Goal: Transaction & Acquisition: Download file/media

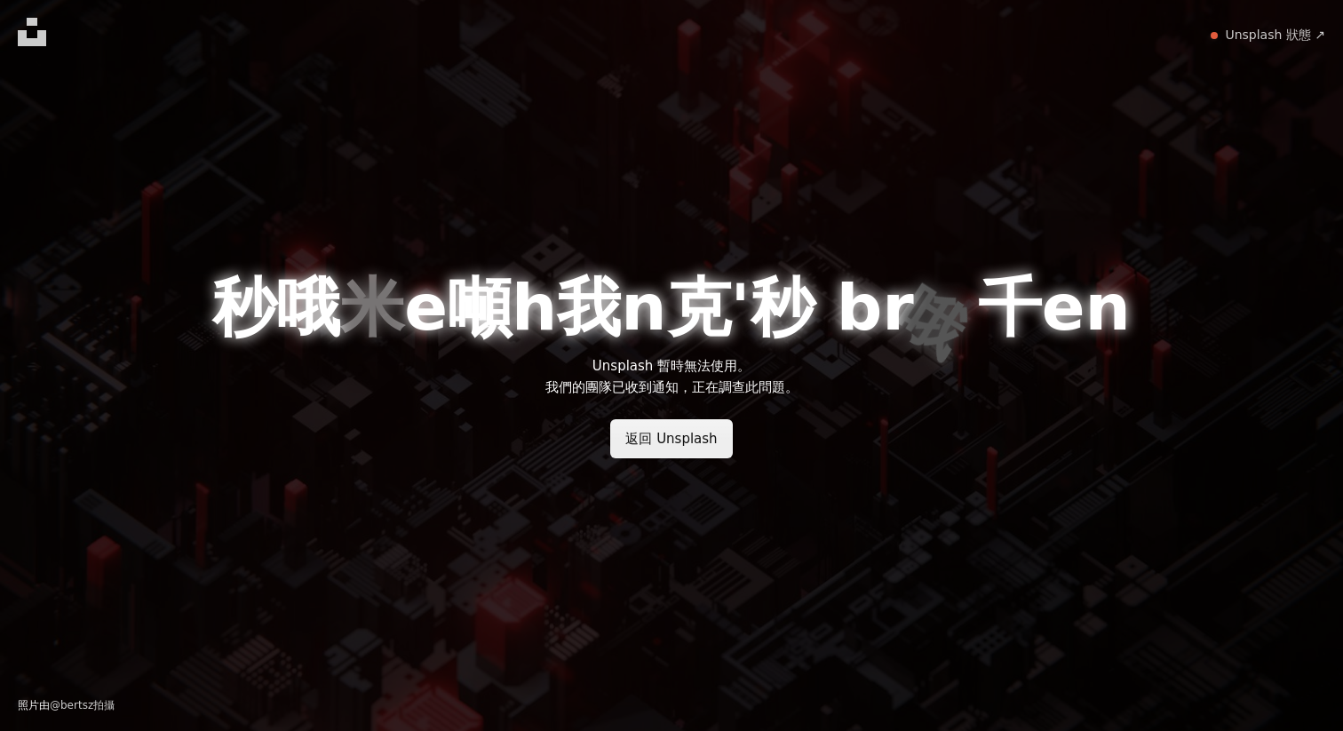
click at [706, 436] on font "返回 Unsplash" at bounding box center [670, 439] width 91 height 16
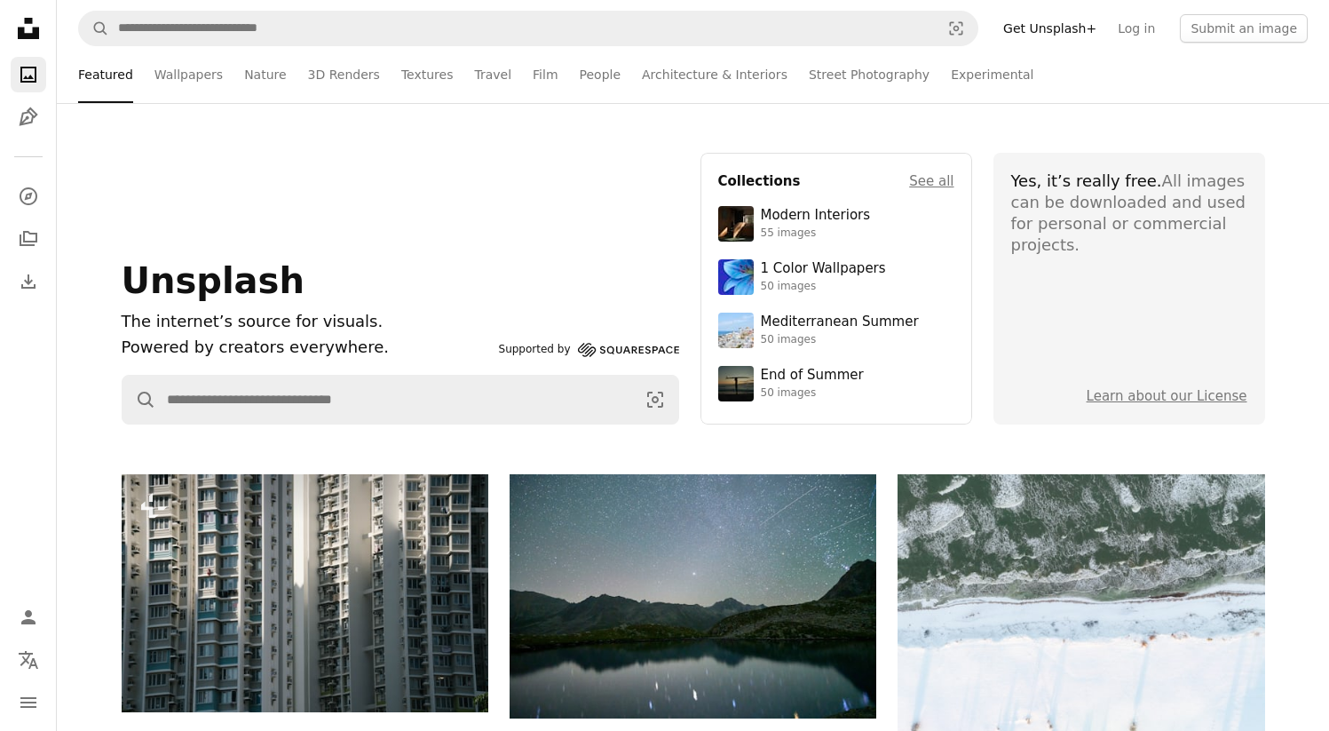
scroll to position [19103, 0]
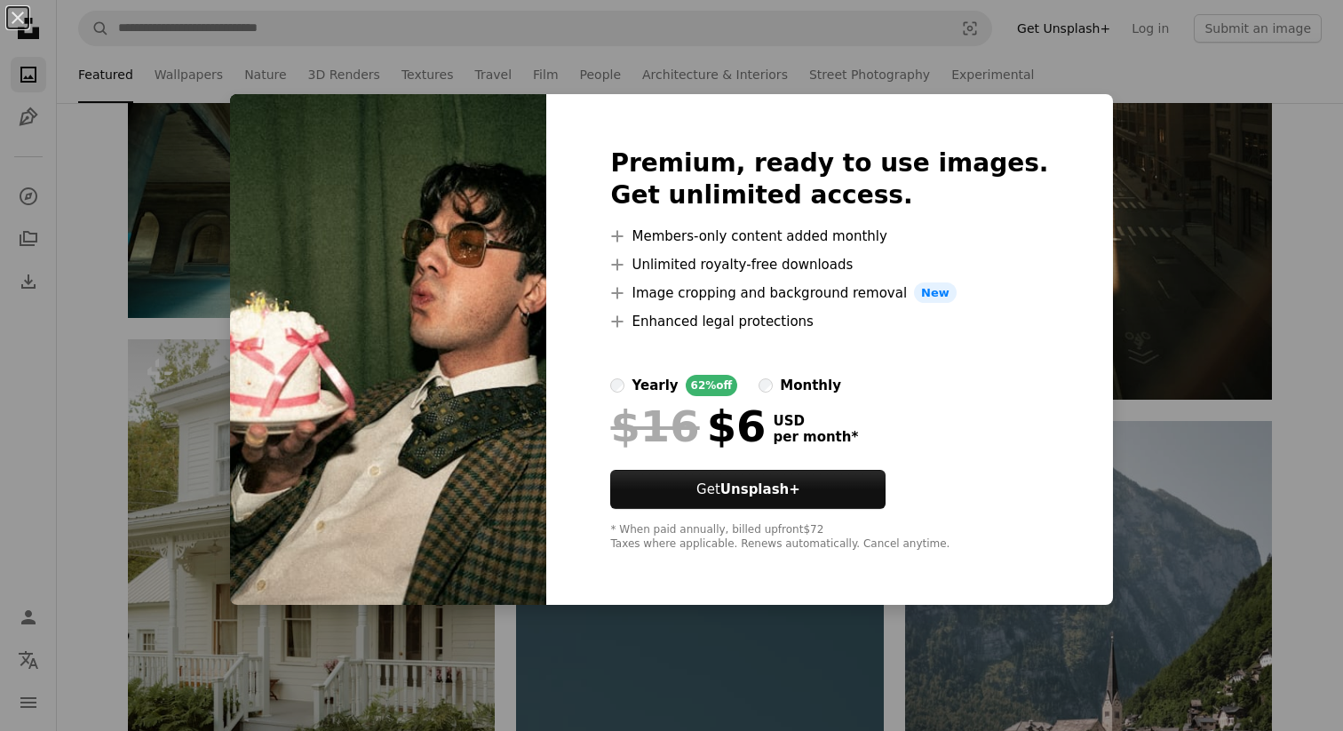
click at [814, 375] on div "monthly" at bounding box center [810, 385] width 61 height 21
click at [677, 384] on div "yearly" at bounding box center [654, 385] width 46 height 21
click at [1296, 319] on div "An X shape Premium, ready to use images. Get unlimited access. A plus sign Memb…" at bounding box center [671, 365] width 1343 height 731
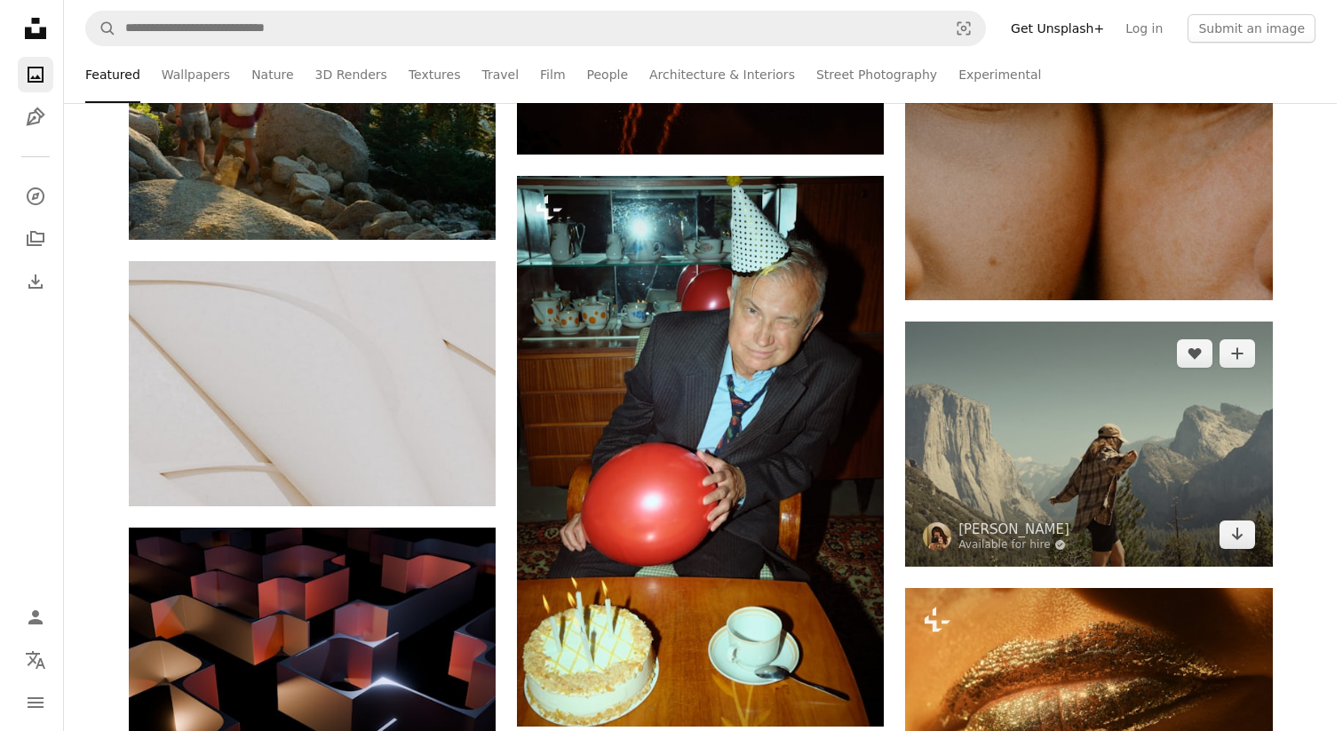
scroll to position [37044, 0]
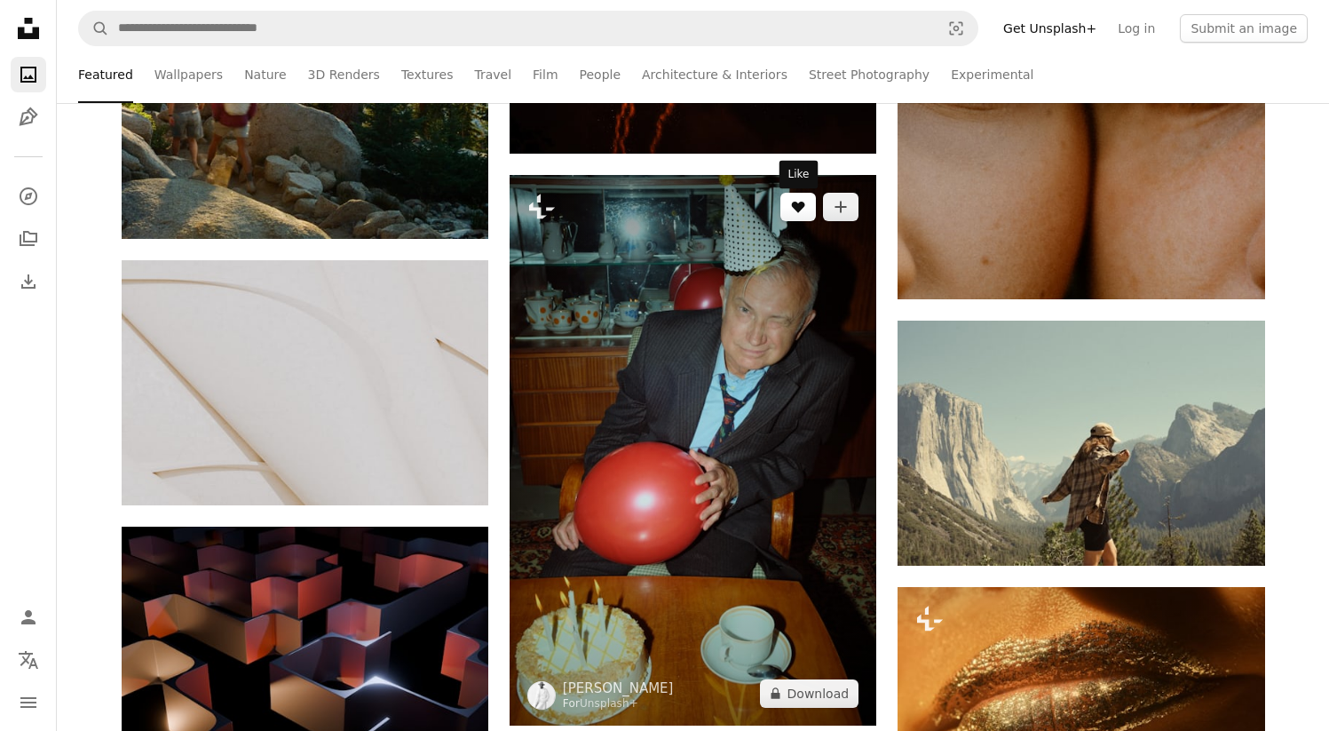
click at [786, 202] on button "A heart" at bounding box center [798, 207] width 36 height 28
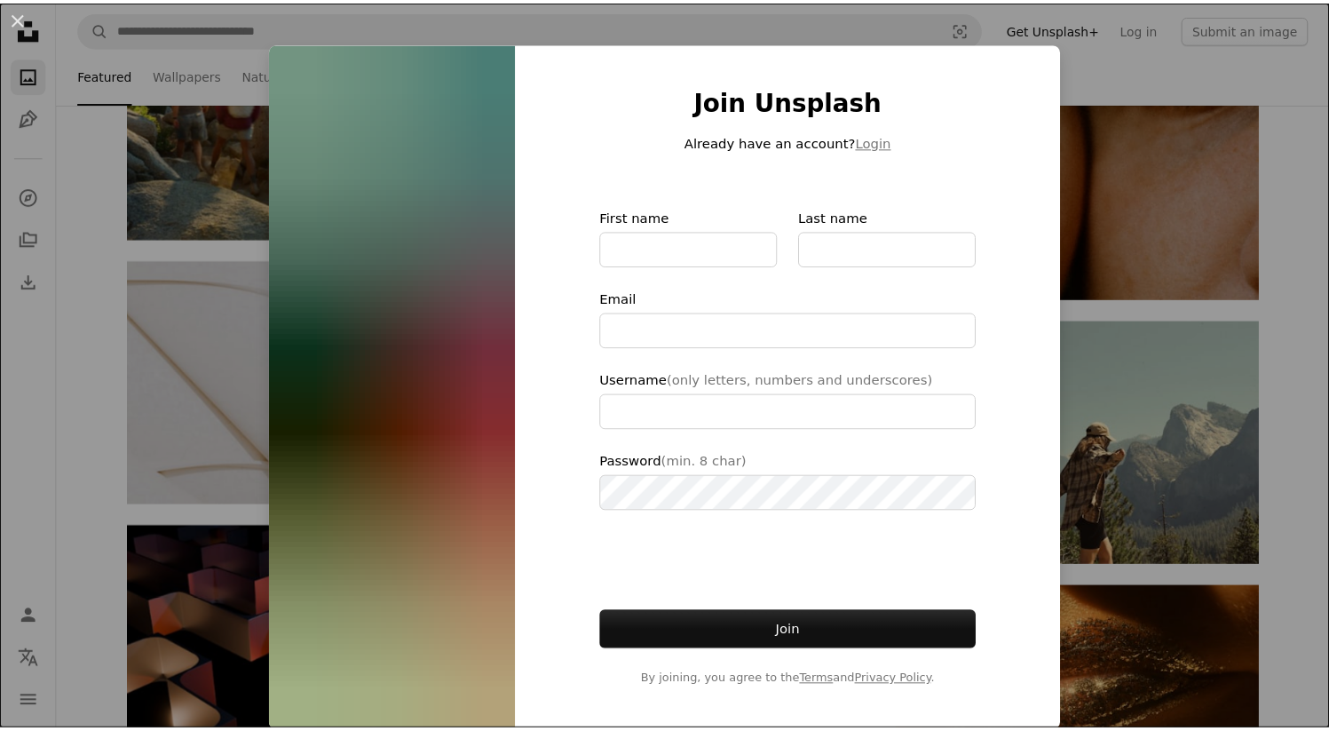
scroll to position [16, 0]
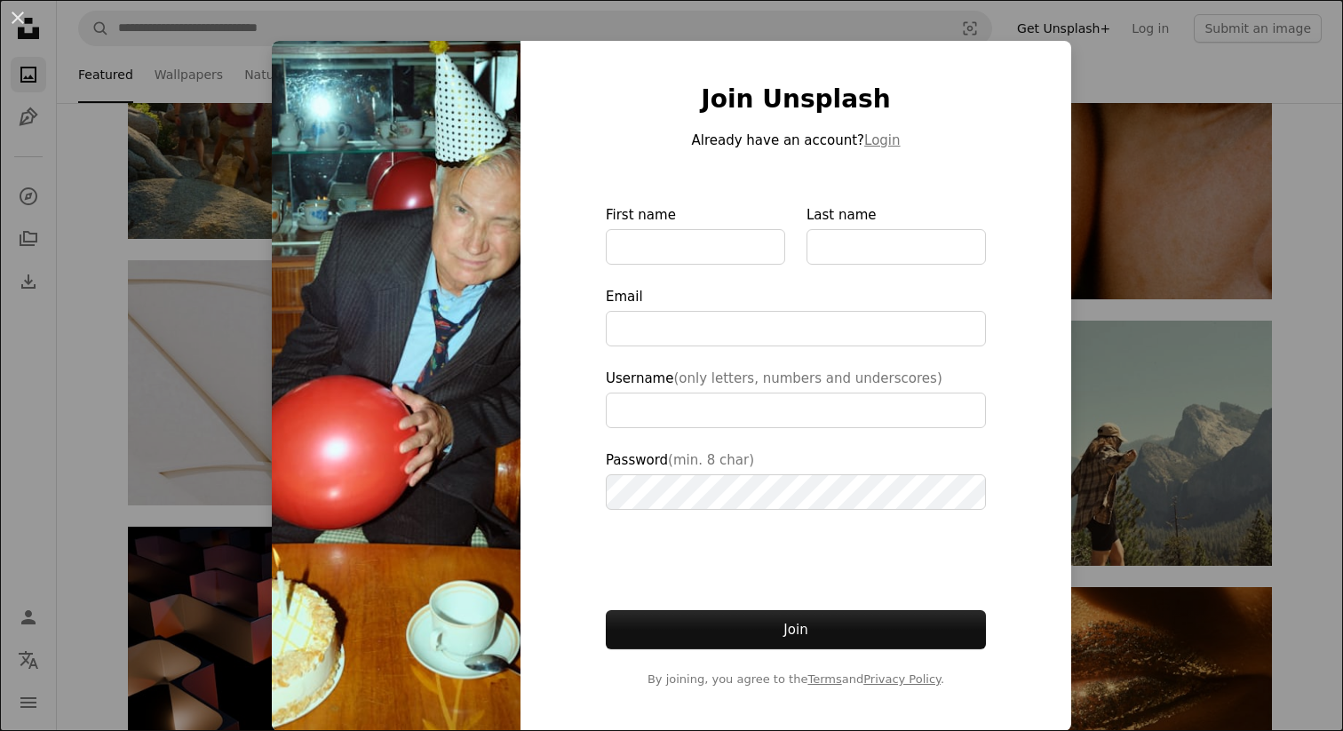
type input "**********"
click at [40, 336] on div "An X shape Join Unsplash Already have an account? Login First name Last name Em…" at bounding box center [671, 365] width 1343 height 731
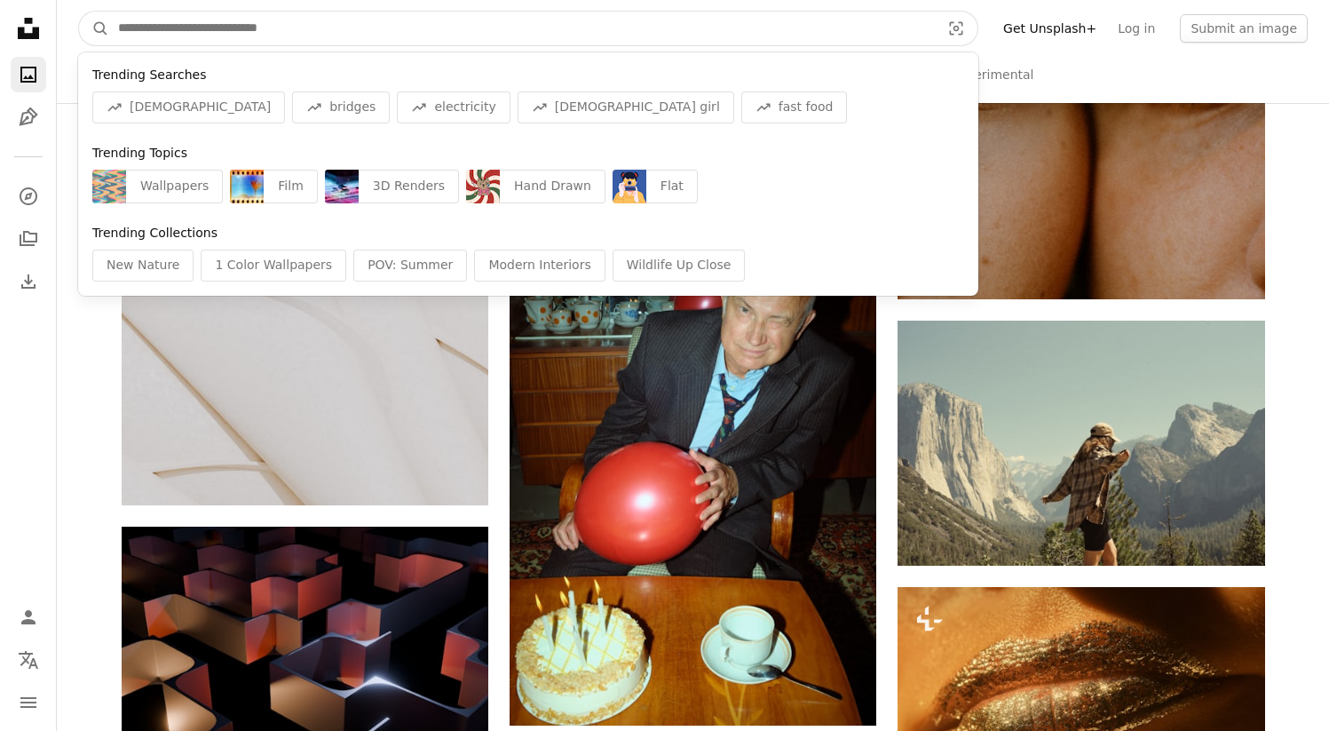
click at [448, 34] on input "Find visuals sitewide" at bounding box center [522, 29] width 826 height 34
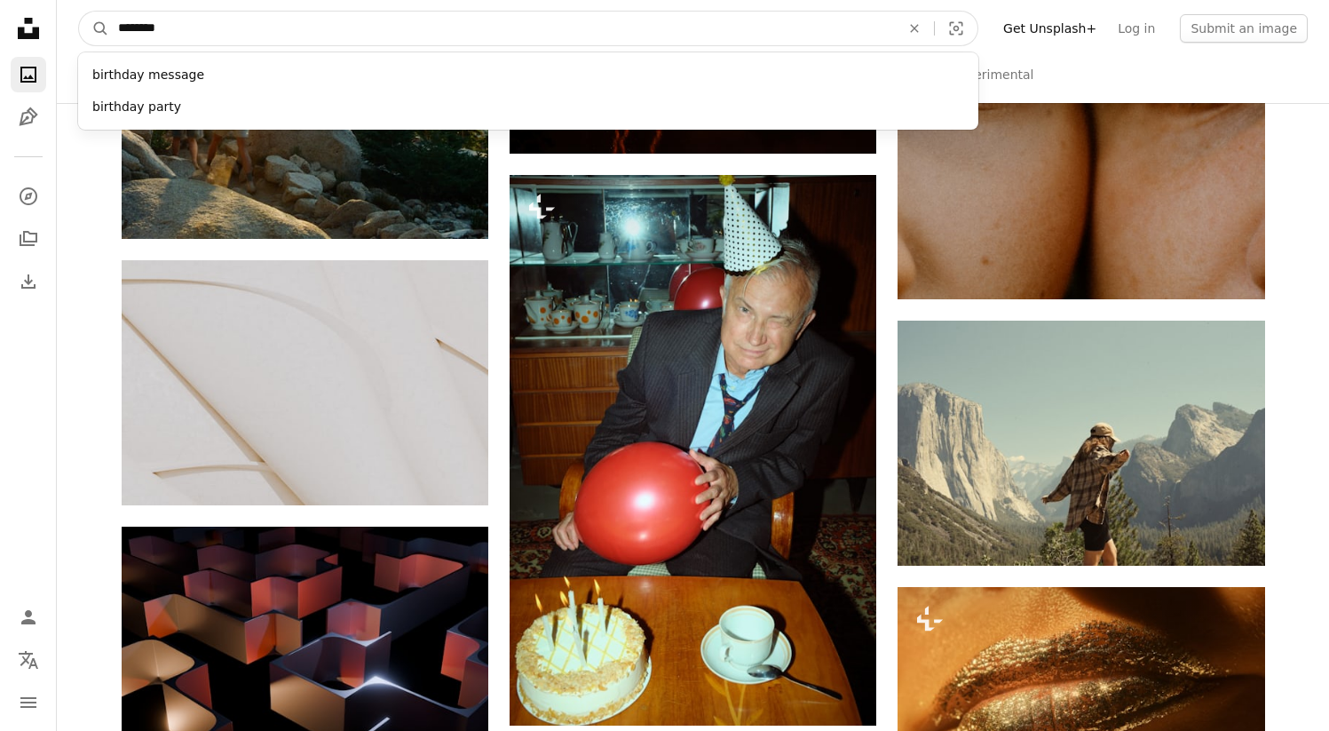
type input "********"
click at [79, 12] on button "A magnifying glass" at bounding box center [94, 29] width 30 height 34
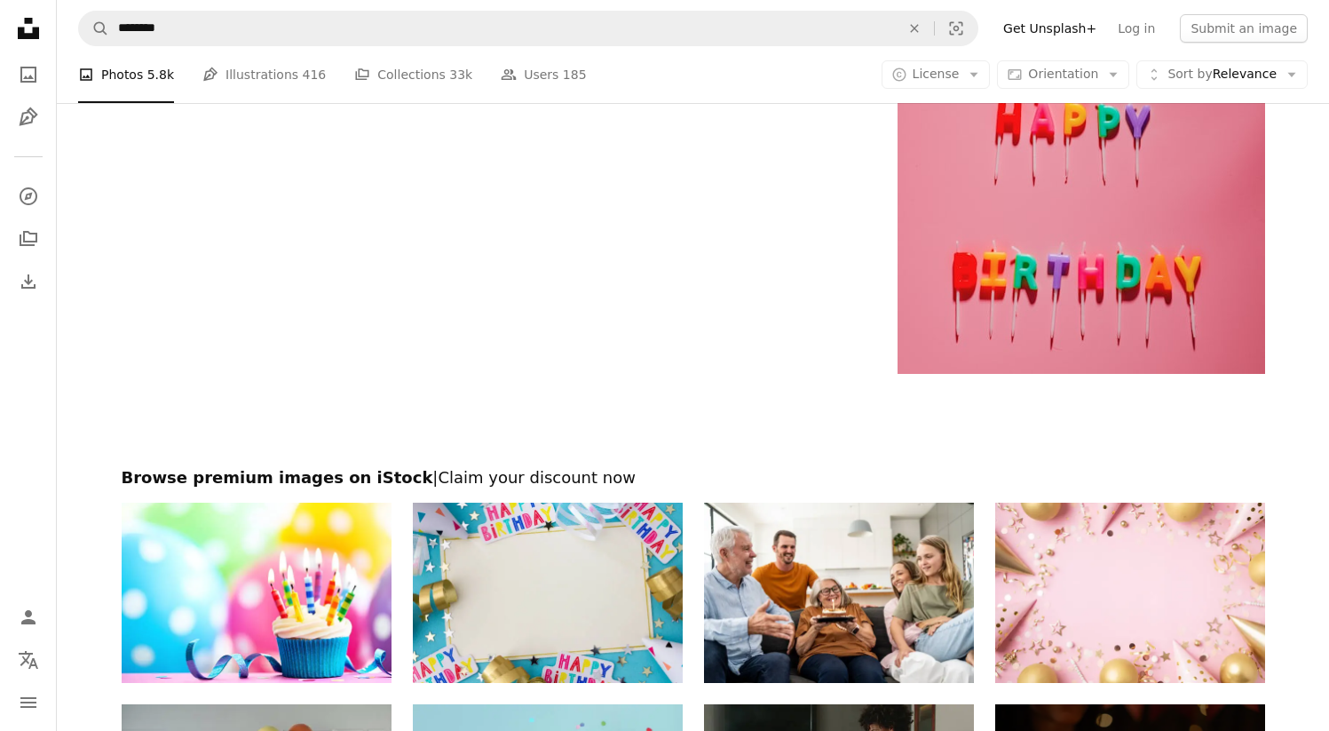
scroll to position [4248, 0]
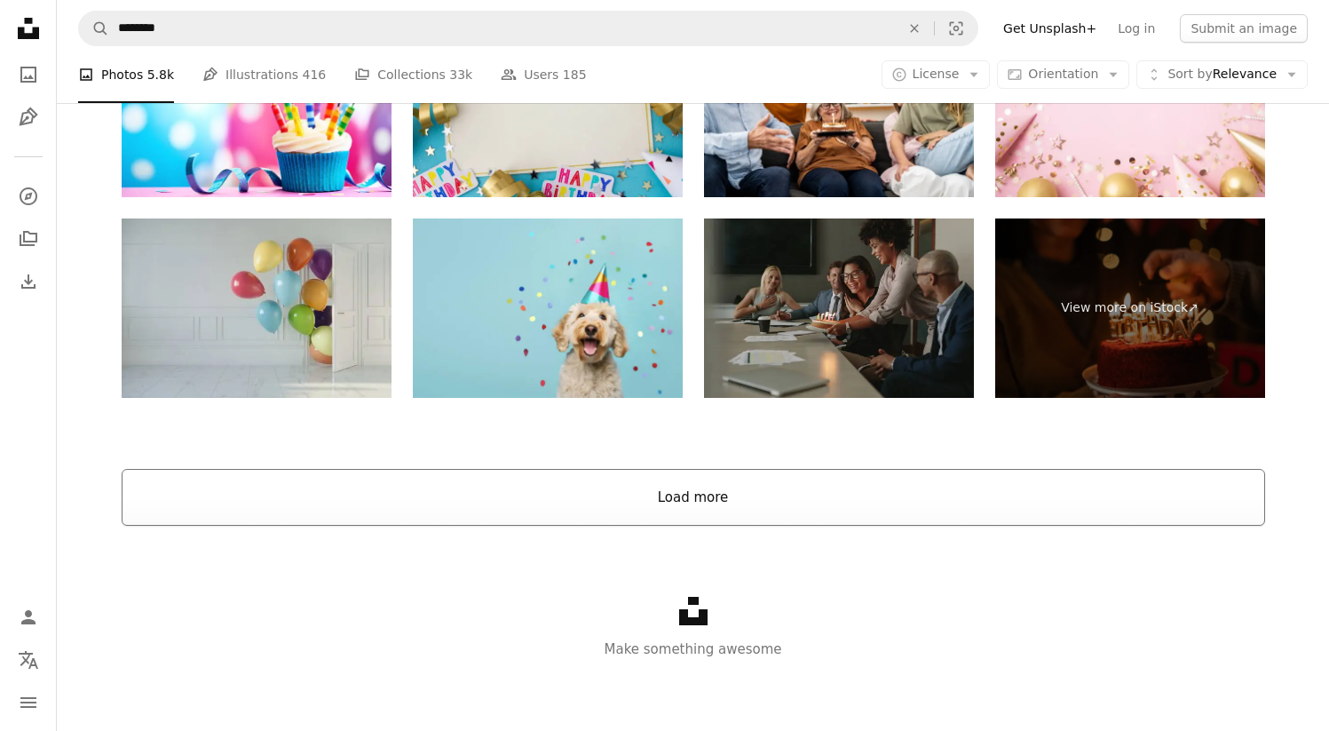
click at [816, 509] on button "Load more" at bounding box center [694, 497] width 1144 height 57
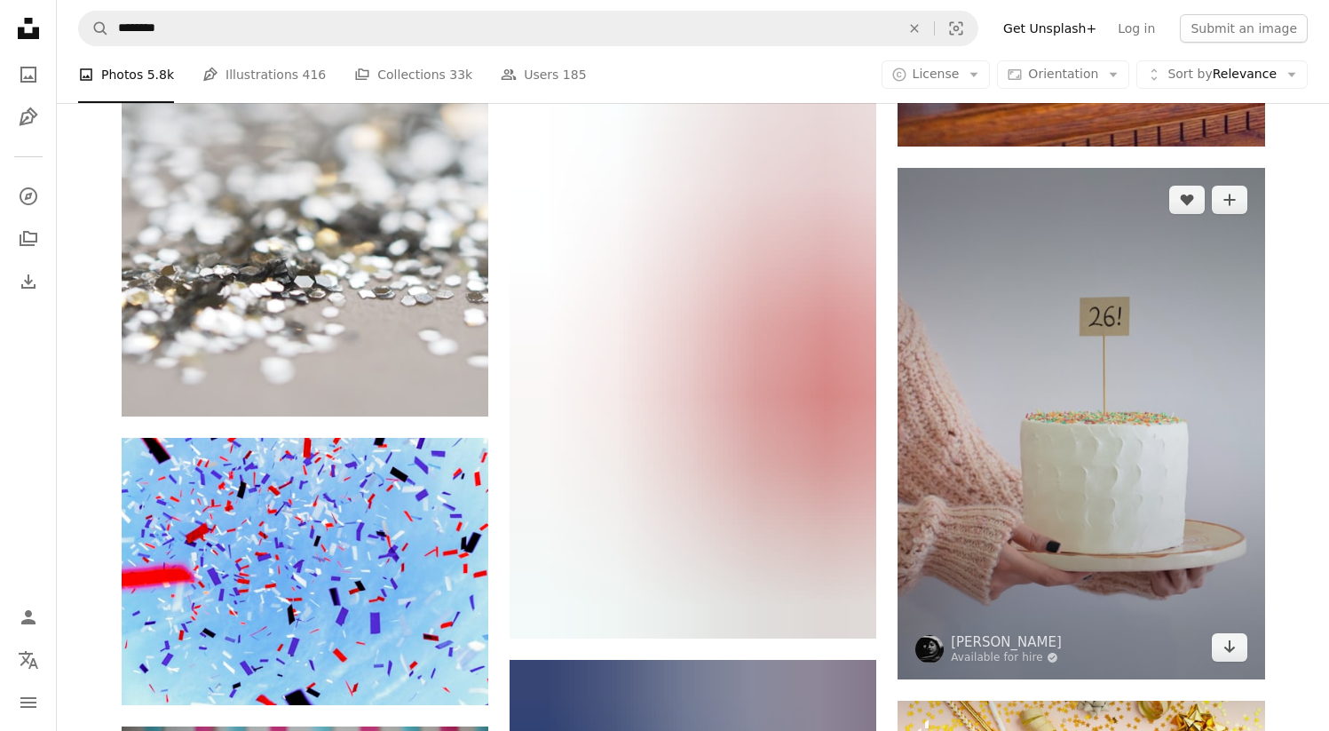
scroll to position [15209, 0]
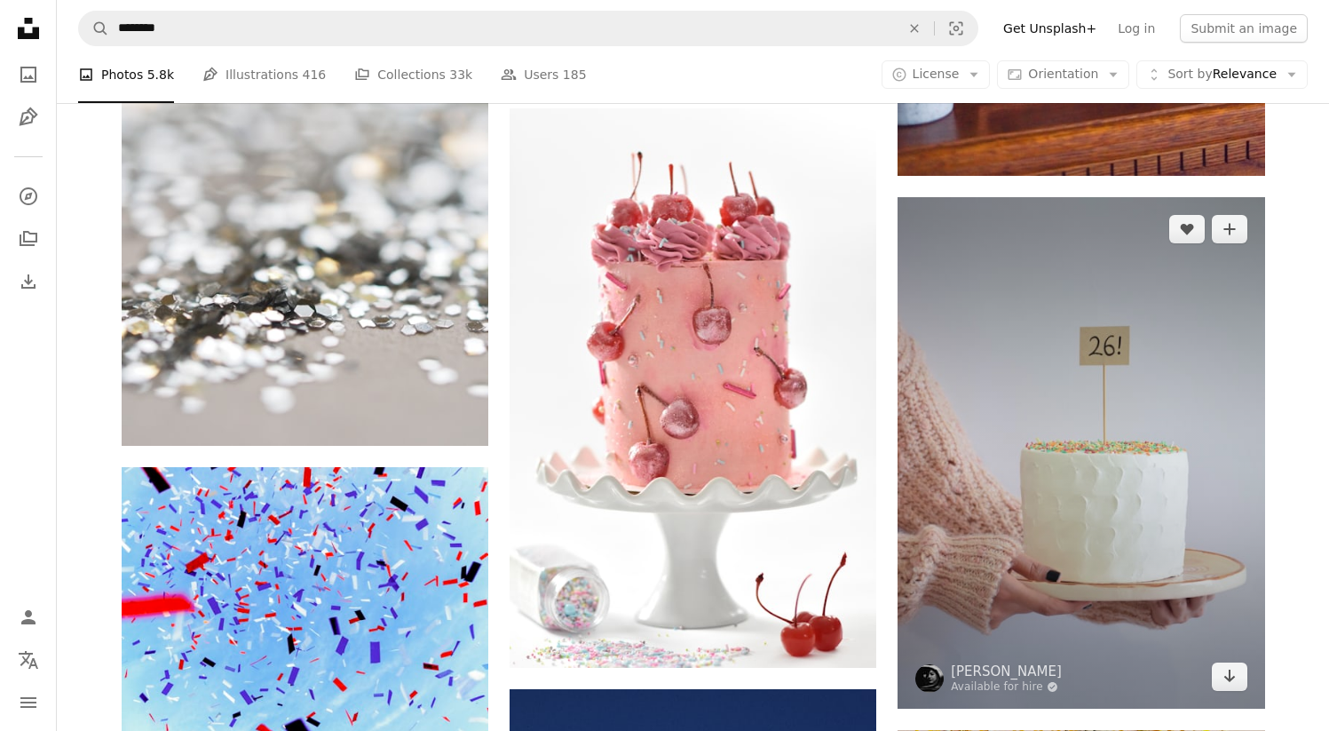
click at [1113, 422] on img at bounding box center [1081, 452] width 367 height 511
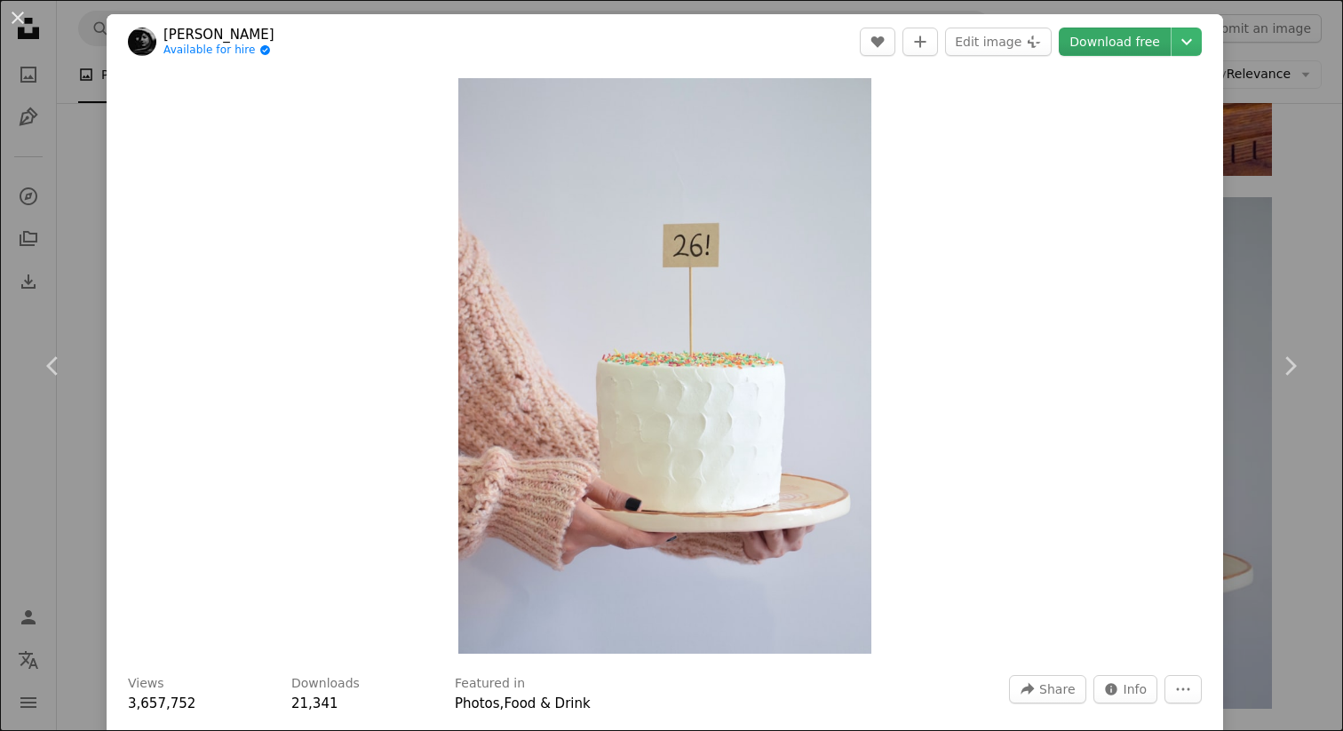
click at [1122, 48] on link "Download free" at bounding box center [1114, 42] width 112 height 28
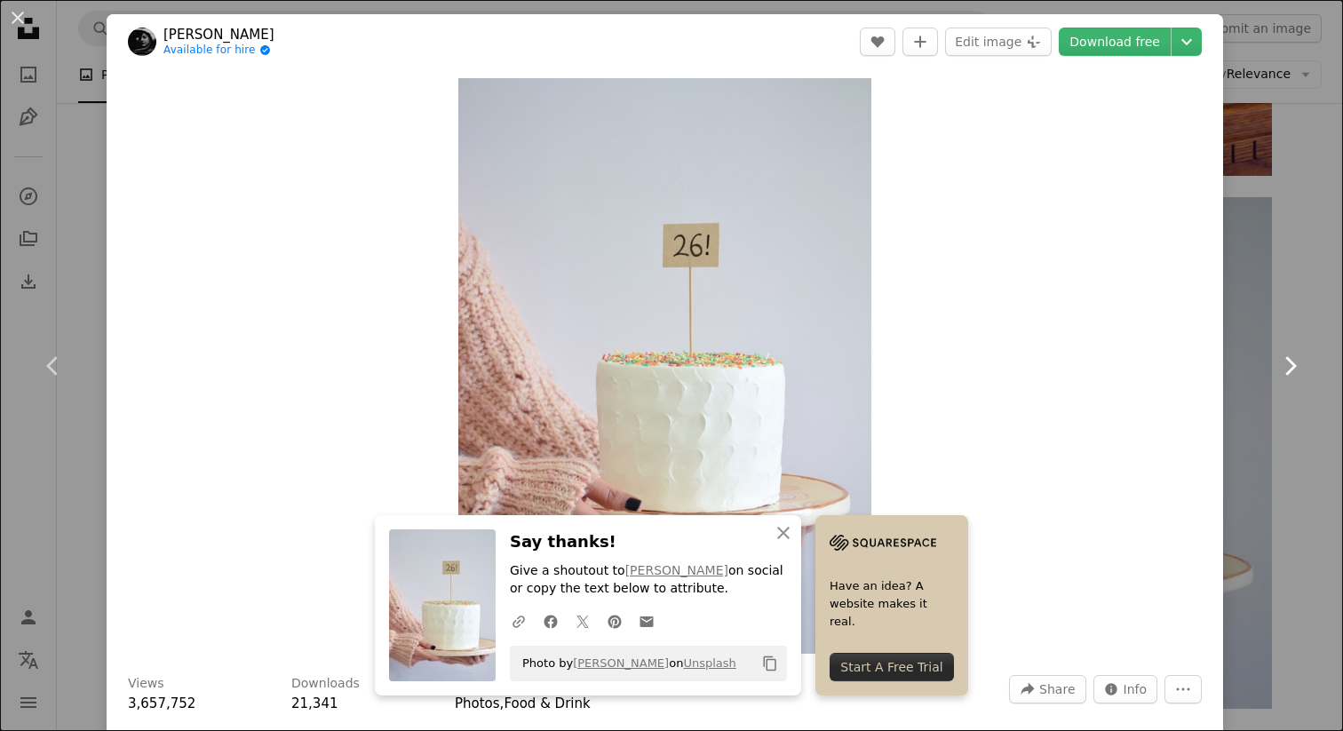
click at [1257, 284] on link "Chevron right" at bounding box center [1289, 366] width 107 height 170
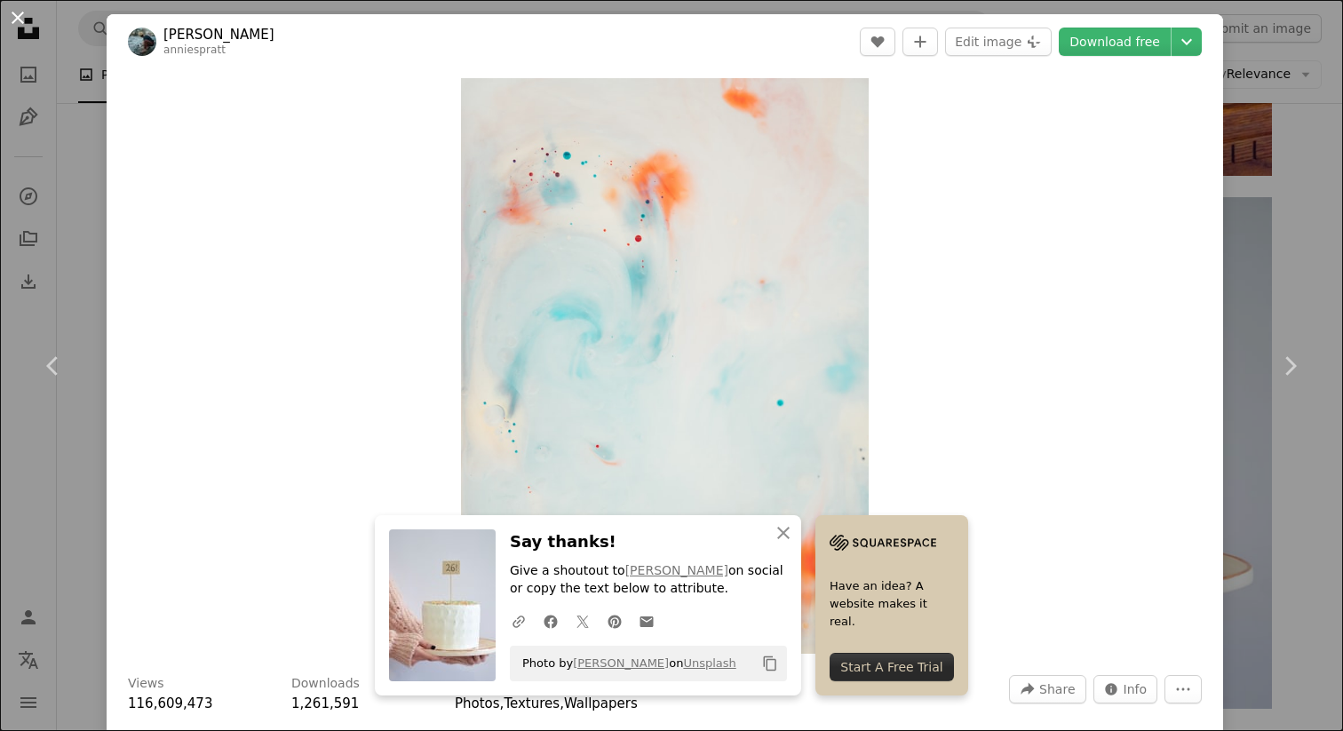
click at [21, 26] on button "An X shape" at bounding box center [17, 17] width 21 height 21
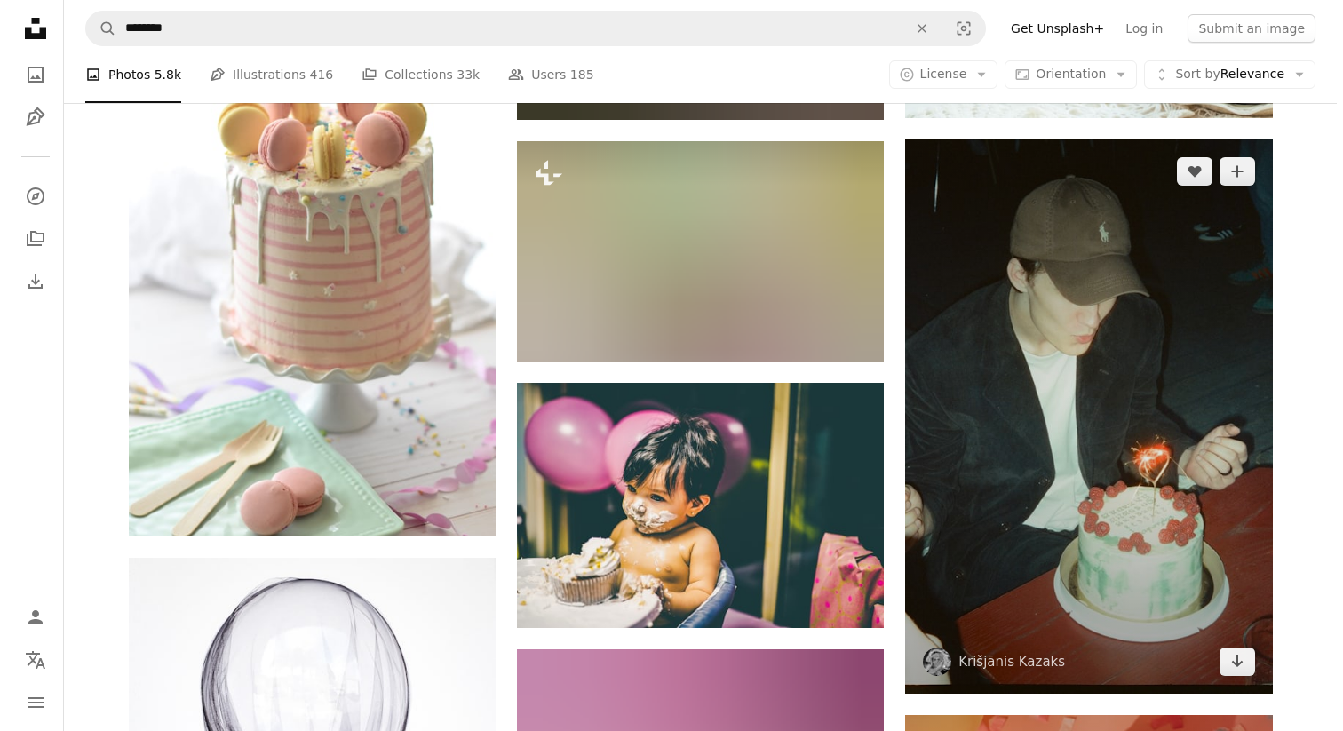
scroll to position [31842, 0]
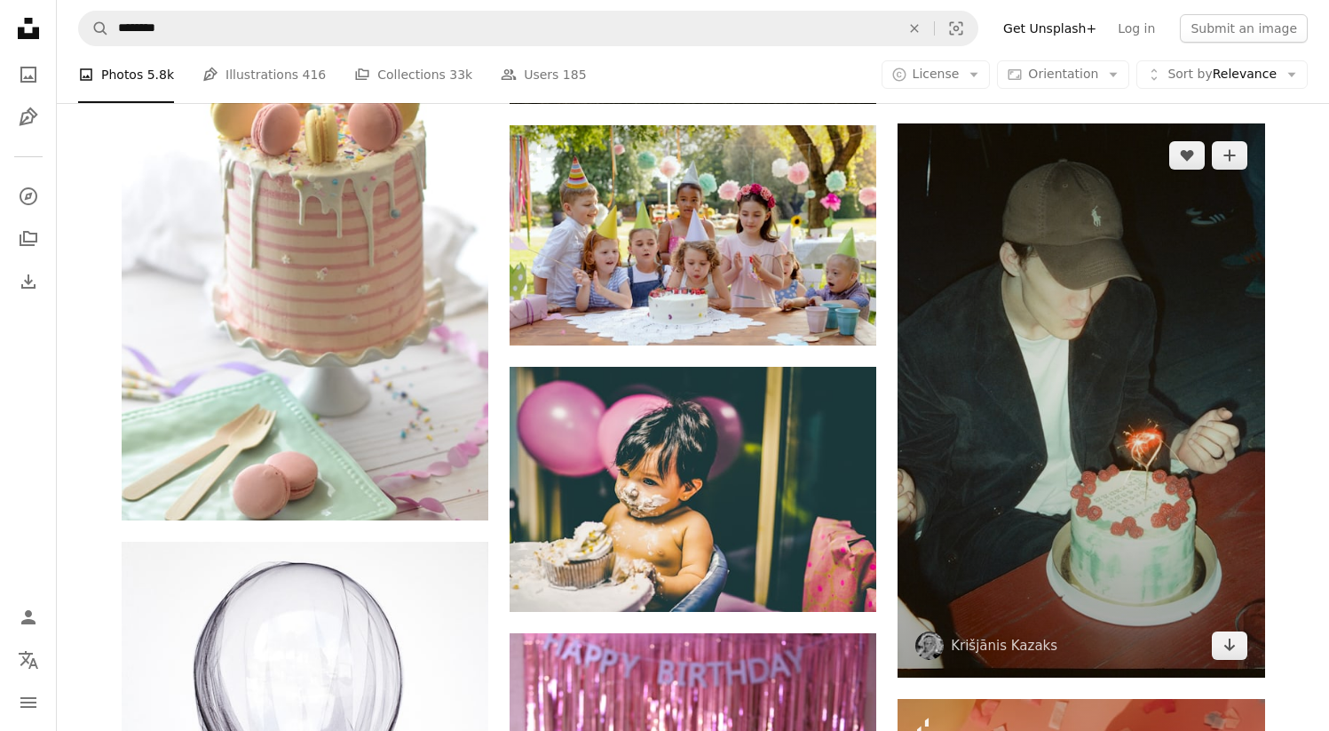
click at [1184, 357] on img at bounding box center [1081, 400] width 367 height 554
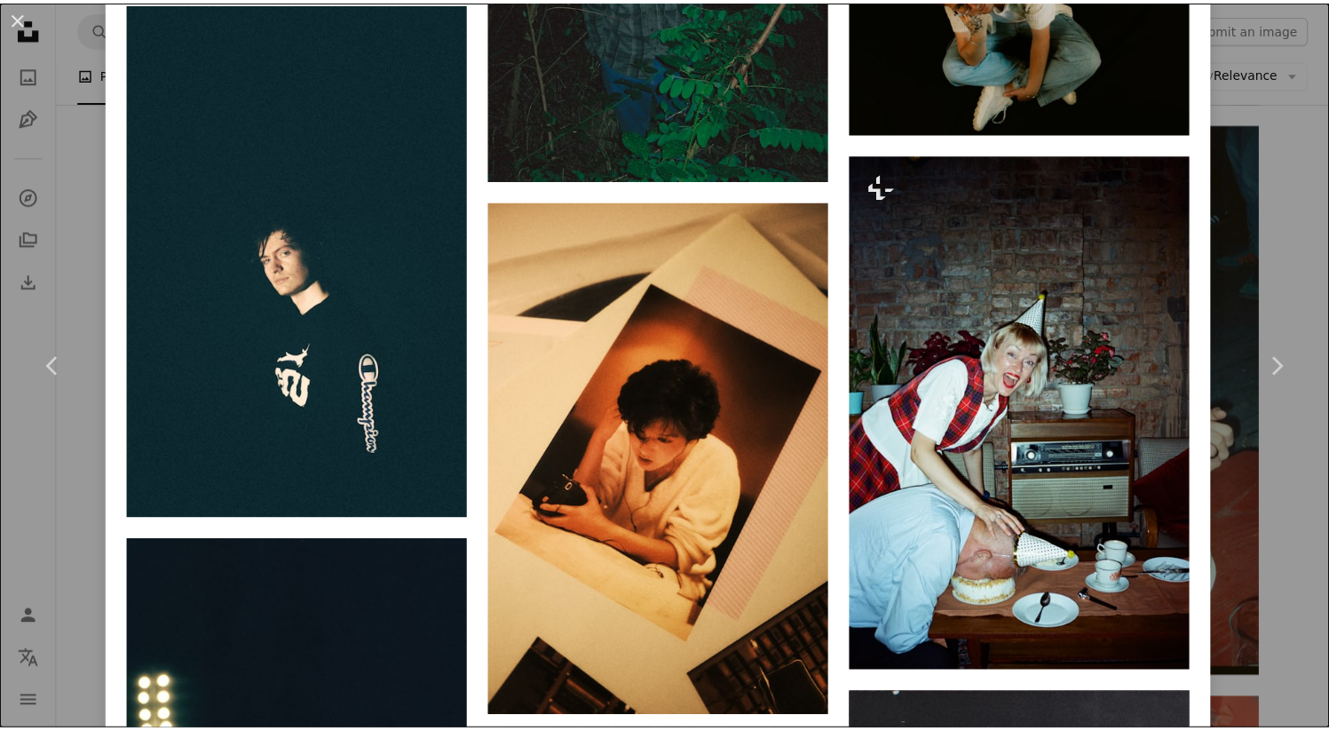
scroll to position [31442, 0]
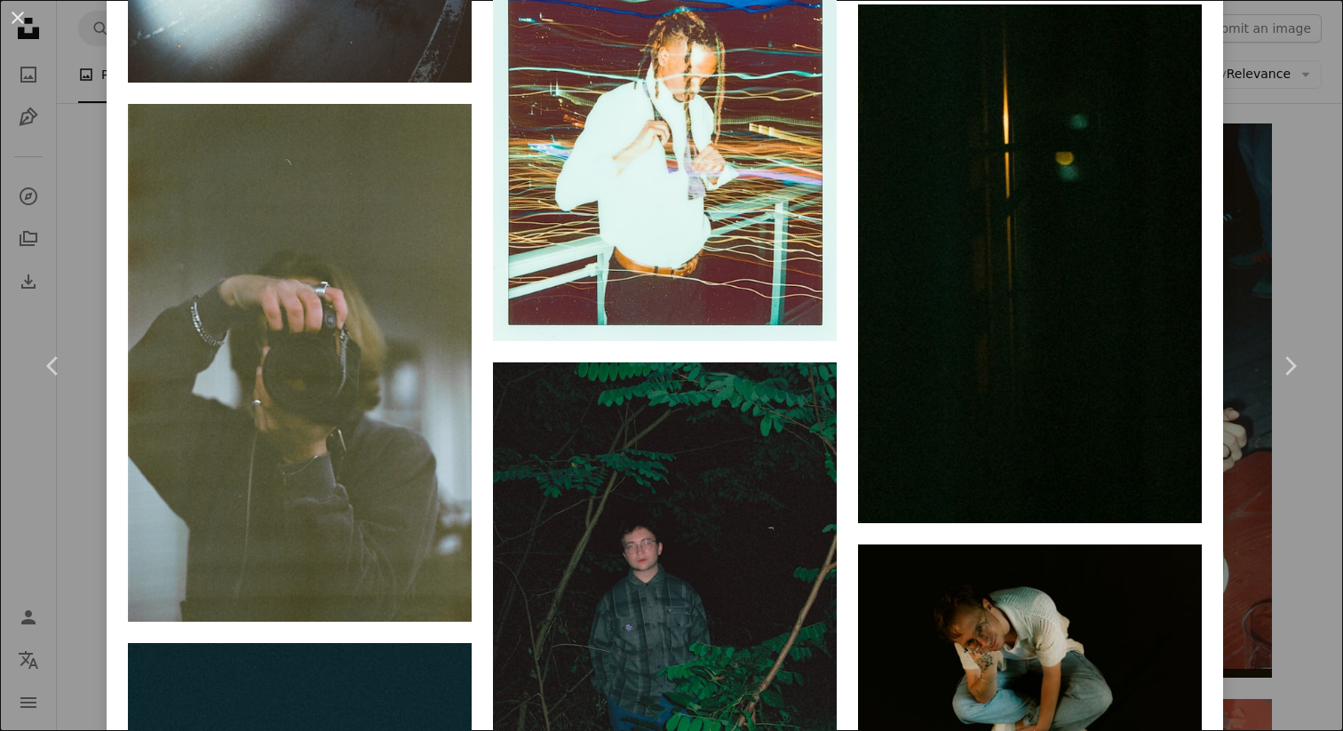
click at [1307, 471] on div "An X shape Chevron left Chevron right [PERSON_NAME] kazaks A heart A plus sign …" at bounding box center [671, 365] width 1343 height 731
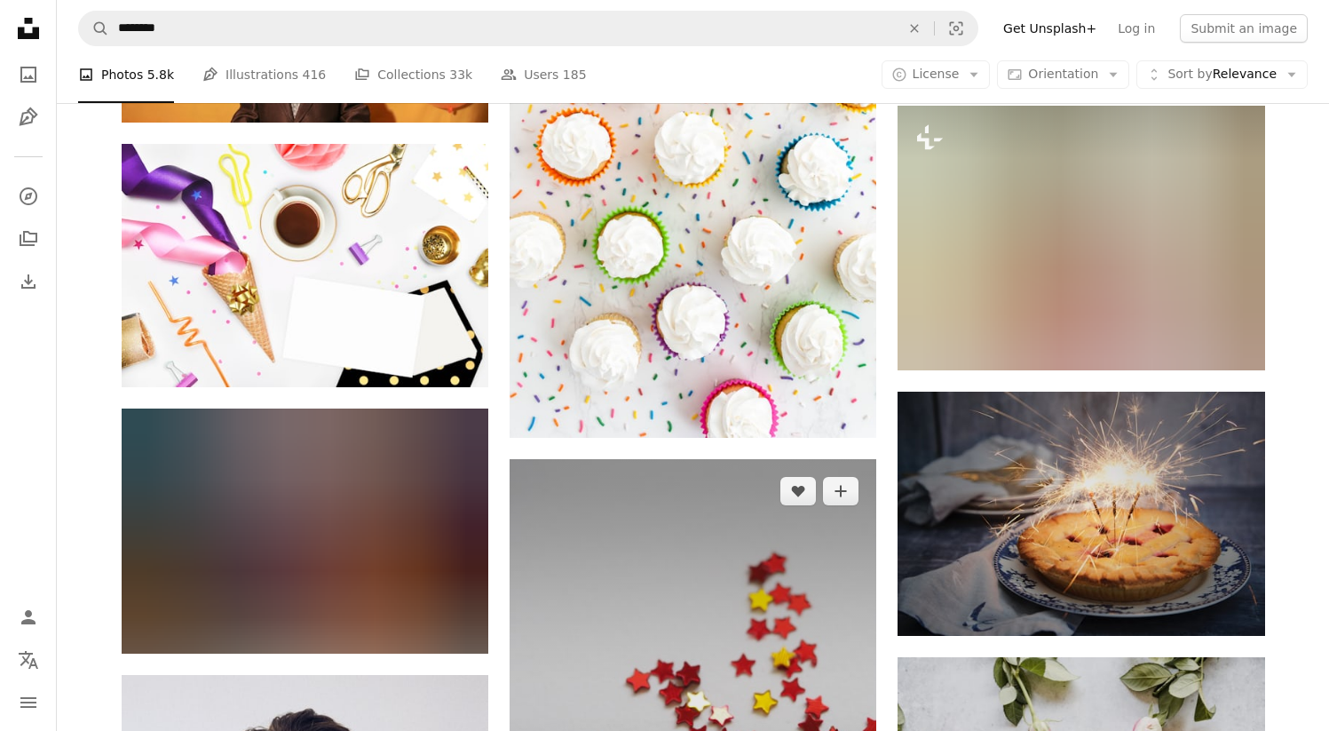
scroll to position [36886, 0]
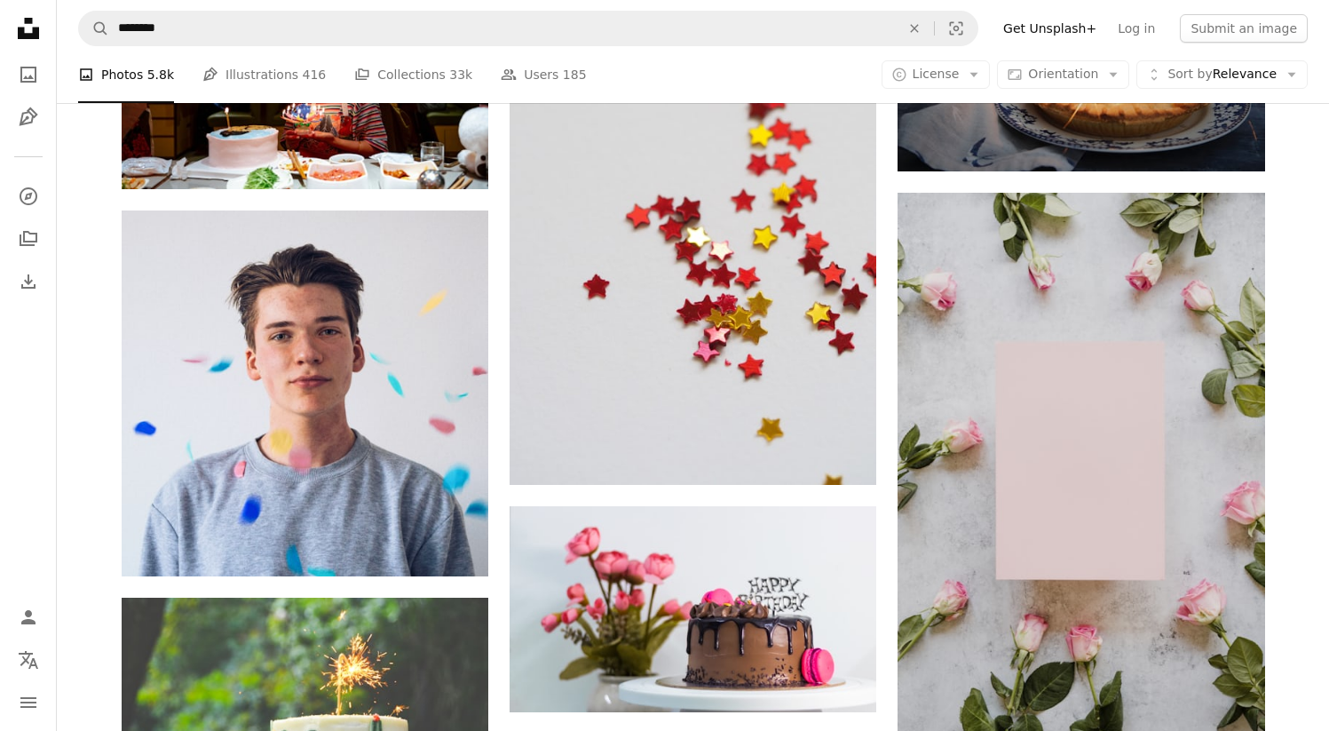
click at [25, 22] on icon at bounding box center [28, 28] width 21 height 21
click at [44, 35] on icon "Unsplash logo Unsplash Home" at bounding box center [29, 29] width 36 height 36
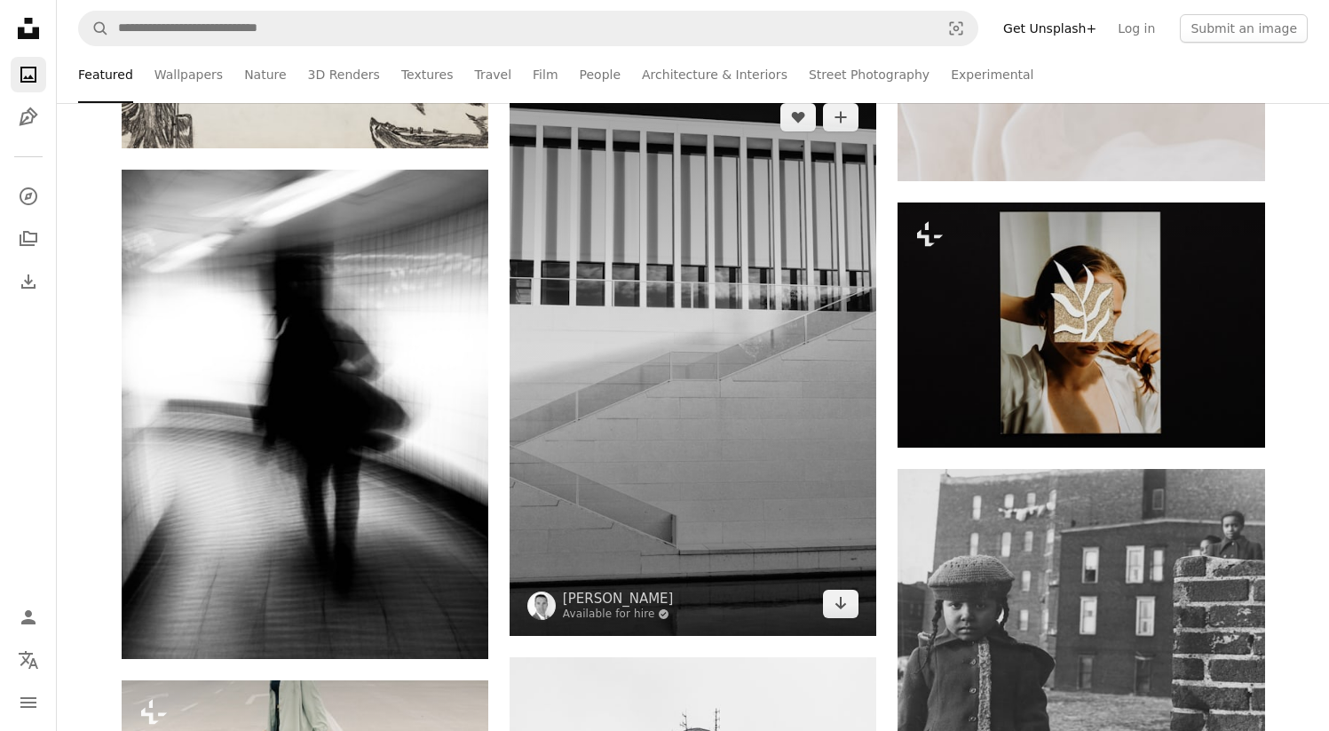
scroll to position [9926, 0]
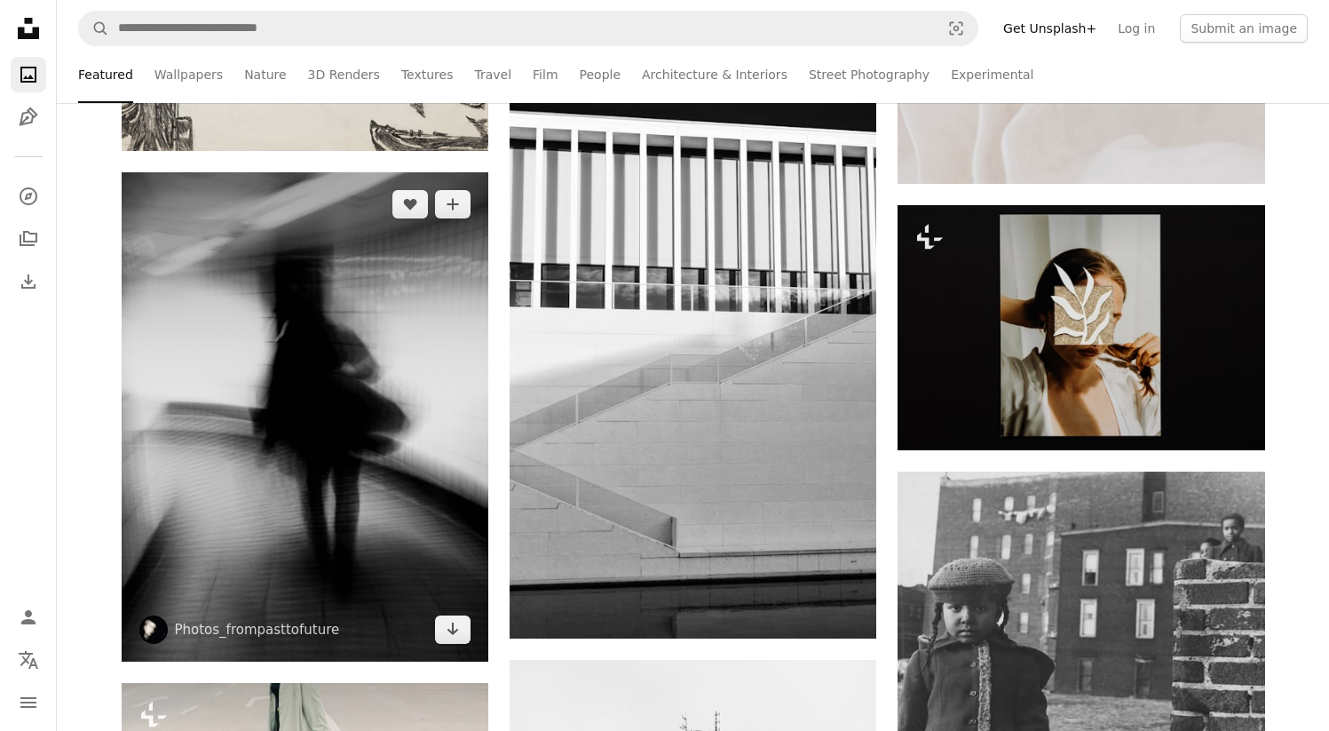
click at [464, 411] on img at bounding box center [305, 416] width 367 height 489
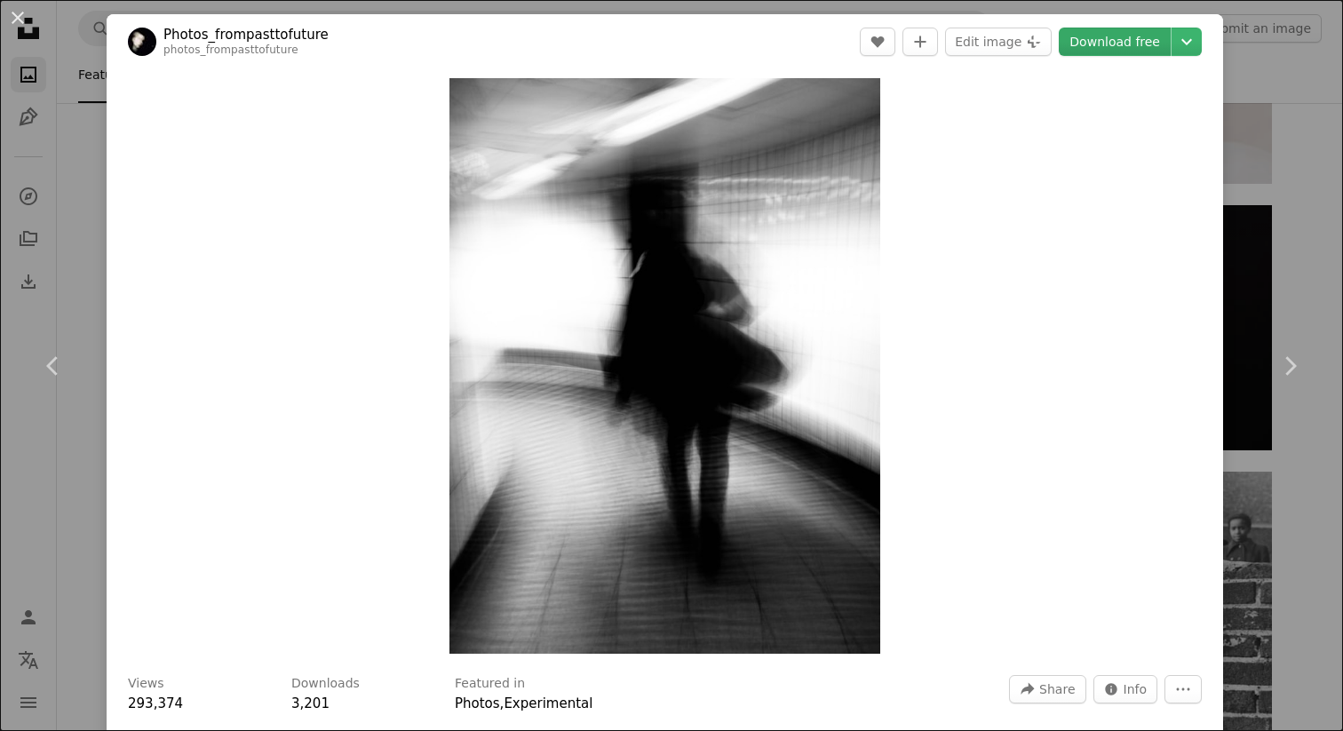
click at [1137, 50] on link "Download free" at bounding box center [1114, 42] width 112 height 28
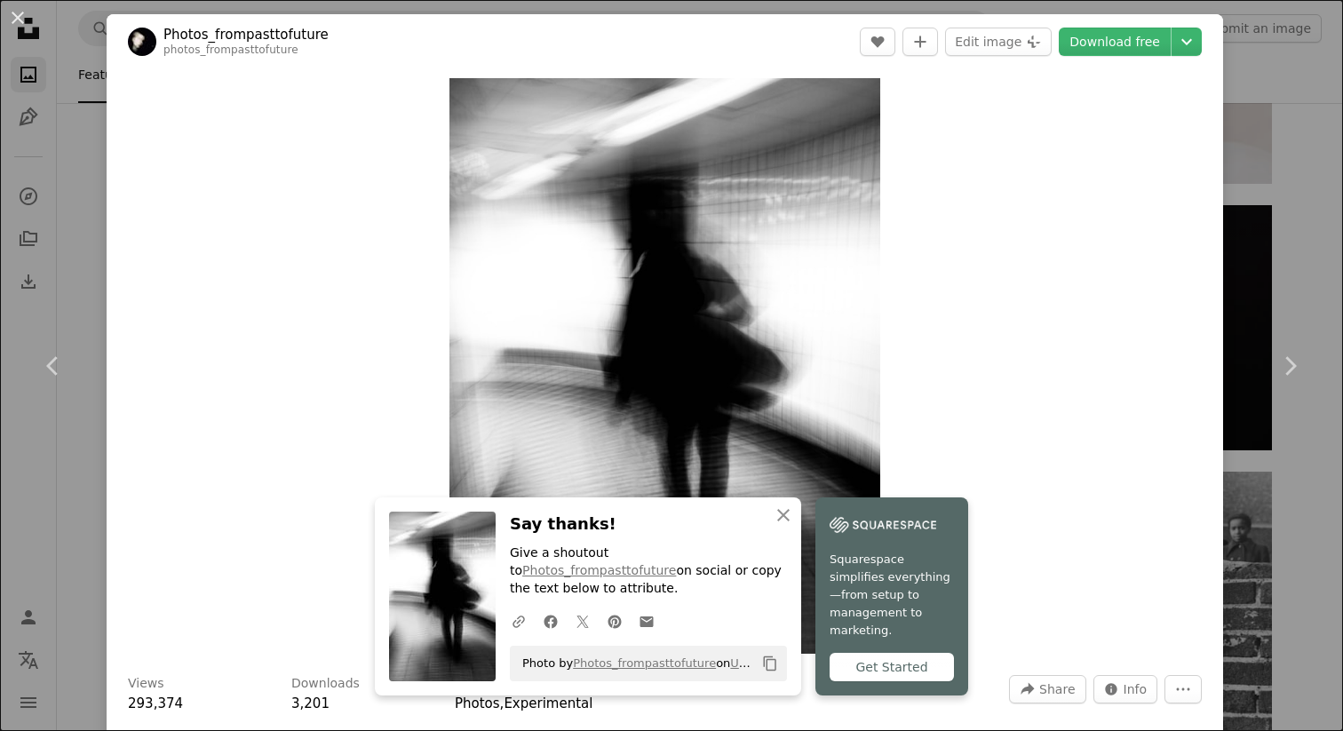
click at [1273, 238] on div "An X shape Chevron left Chevron right An X shape Close Say thanks! Give a shout…" at bounding box center [671, 365] width 1343 height 731
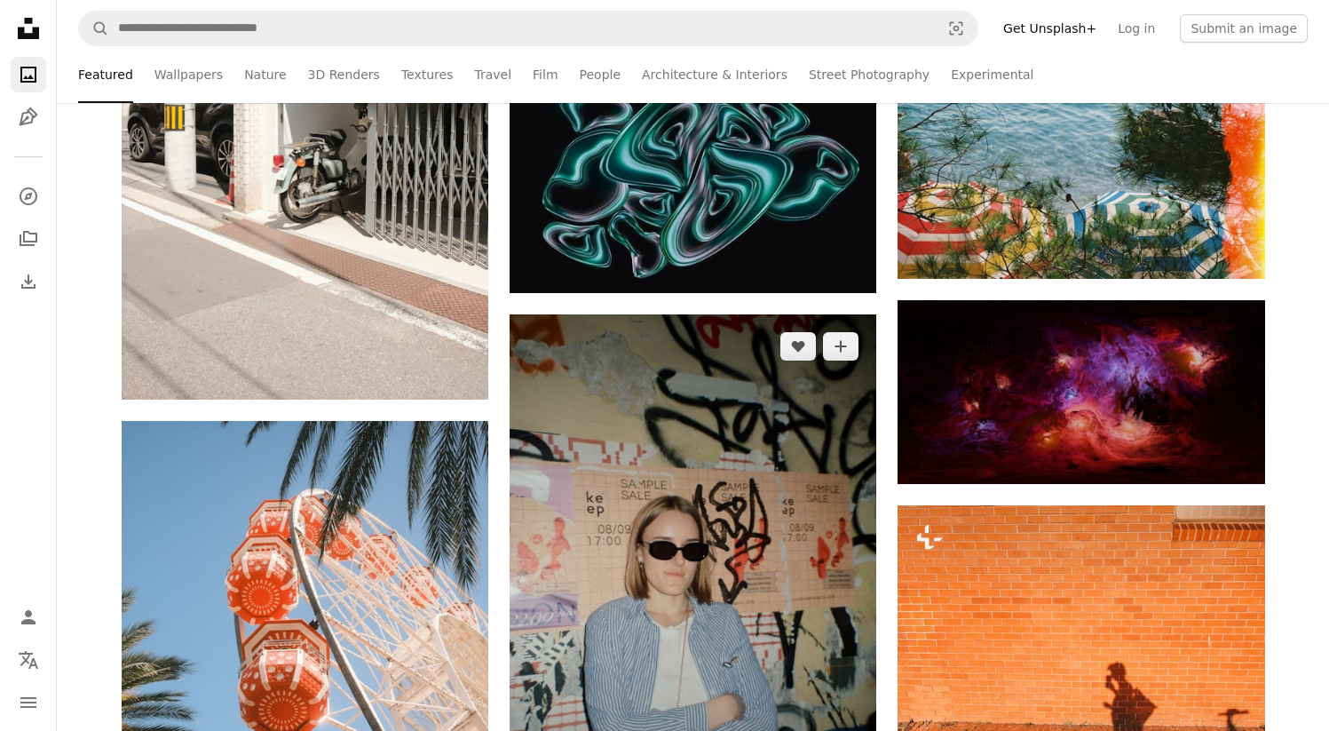
scroll to position [30010, 0]
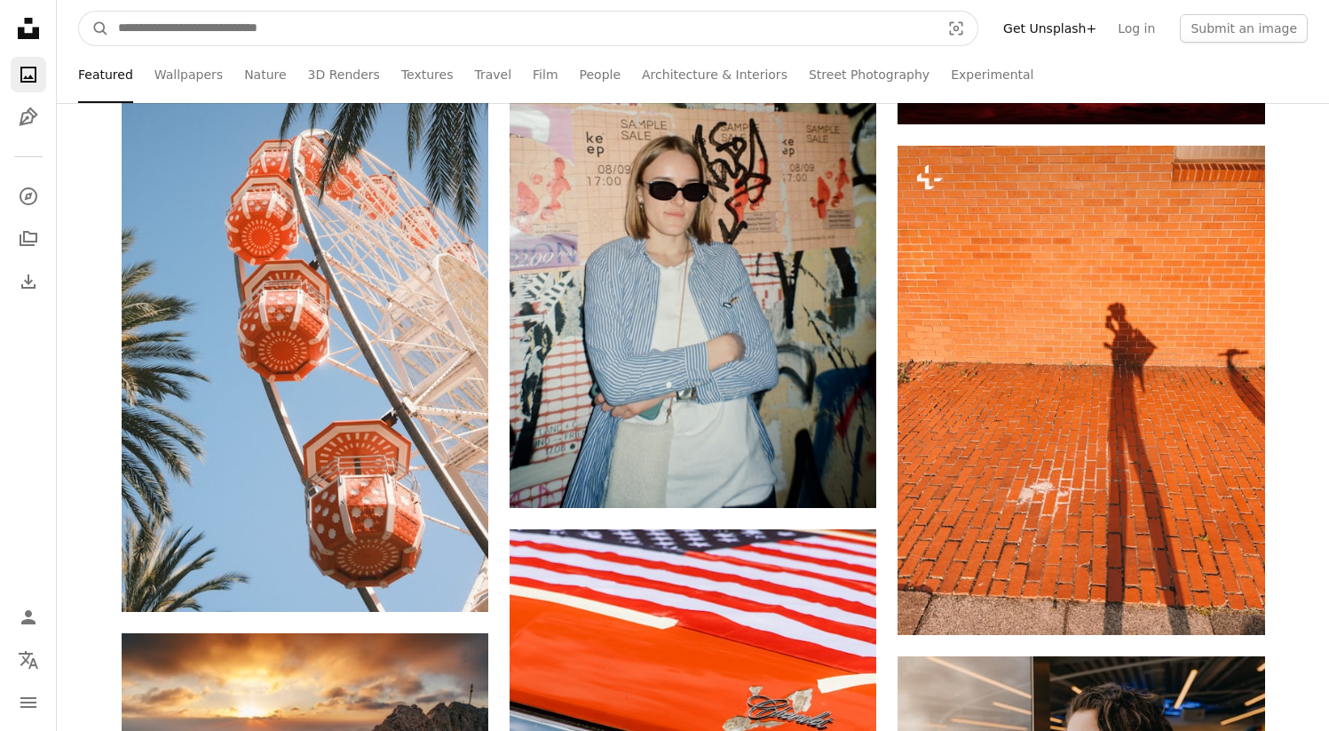
click at [776, 41] on input "Find visuals sitewide" at bounding box center [522, 29] width 826 height 34
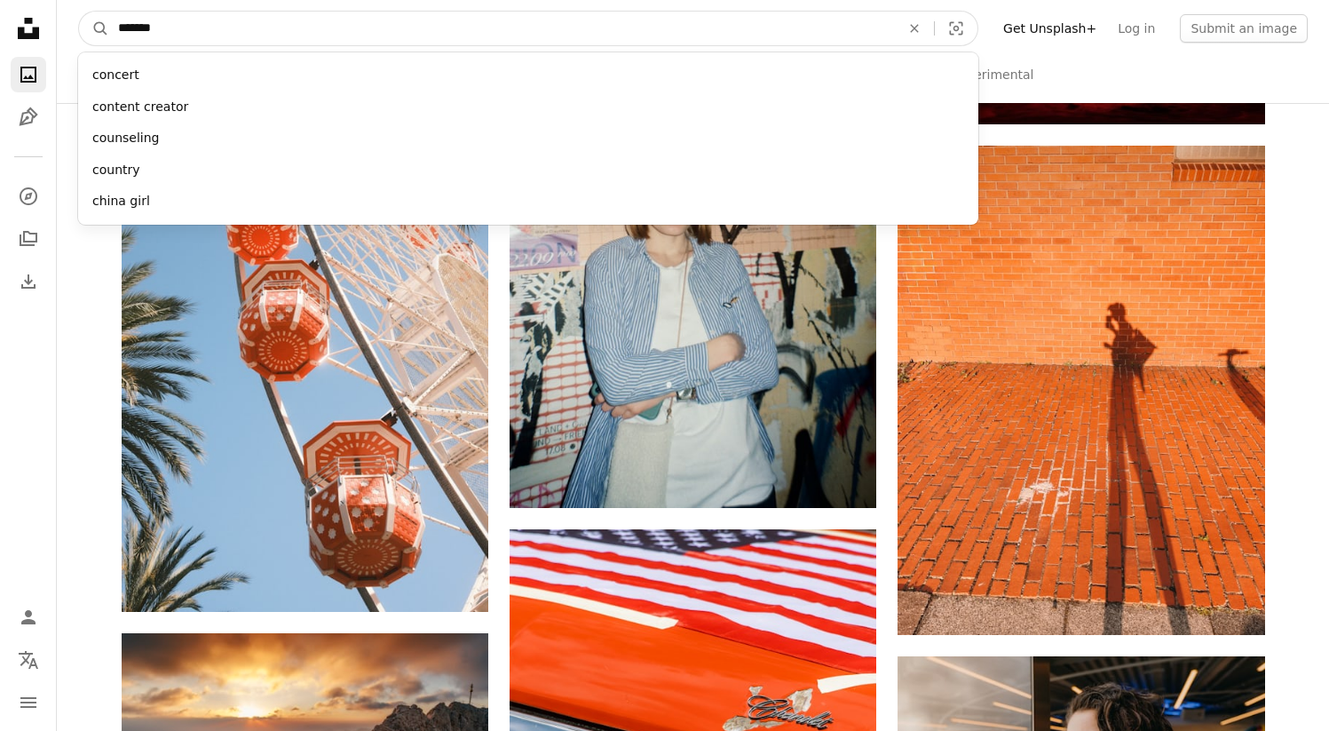
type input "********"
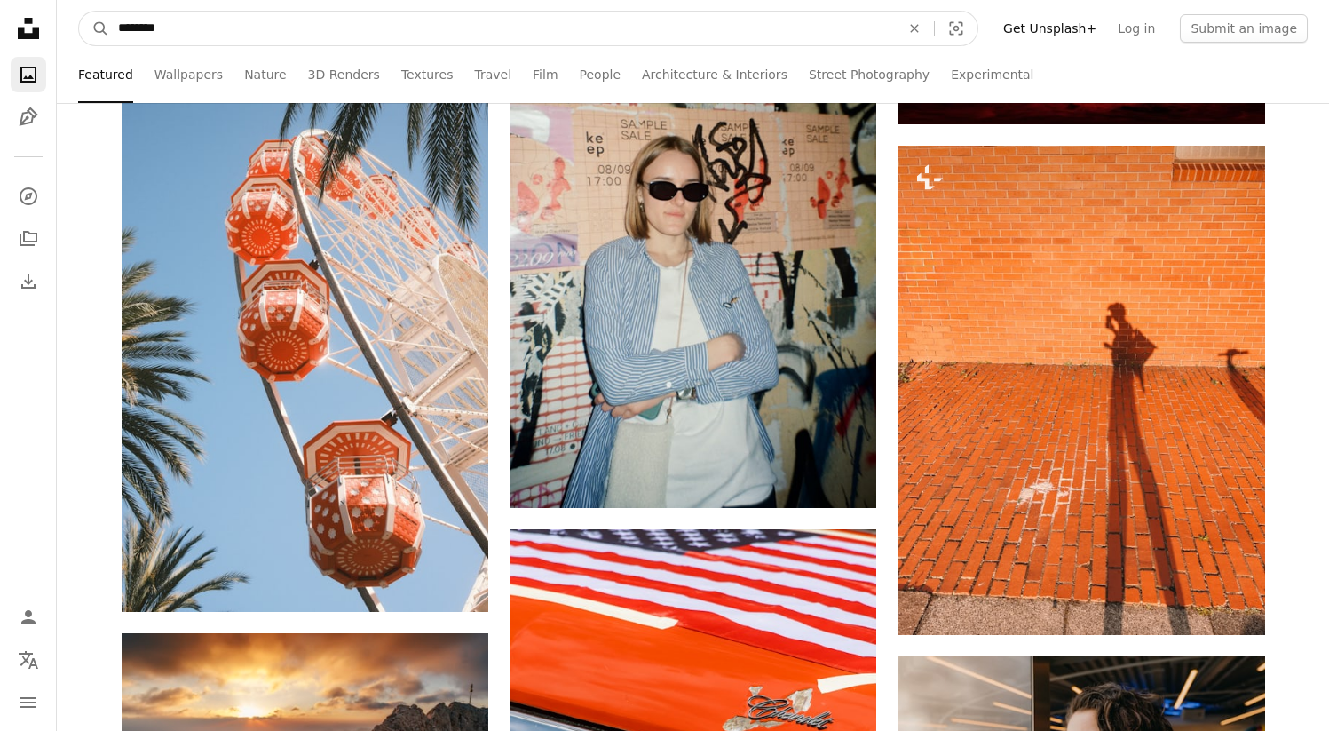
click button "A magnifying glass" at bounding box center [94, 29] width 30 height 34
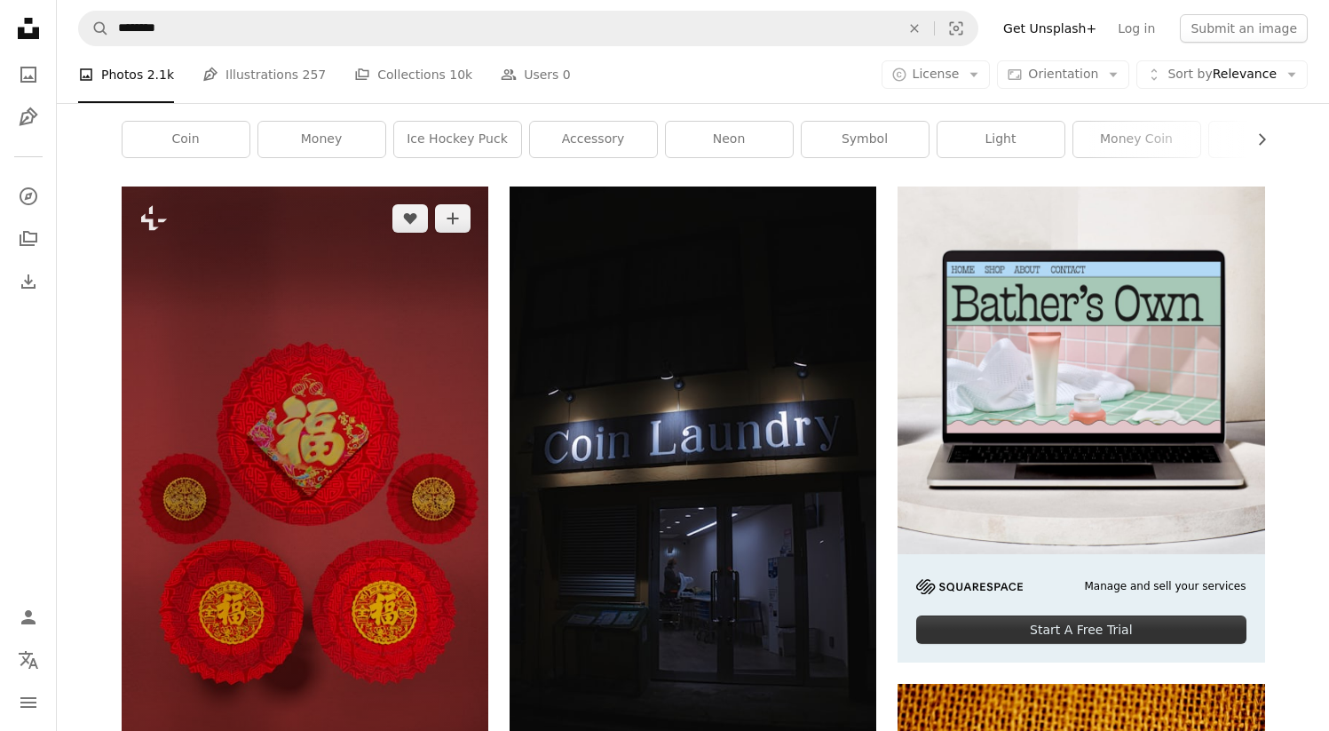
scroll to position [170, 0]
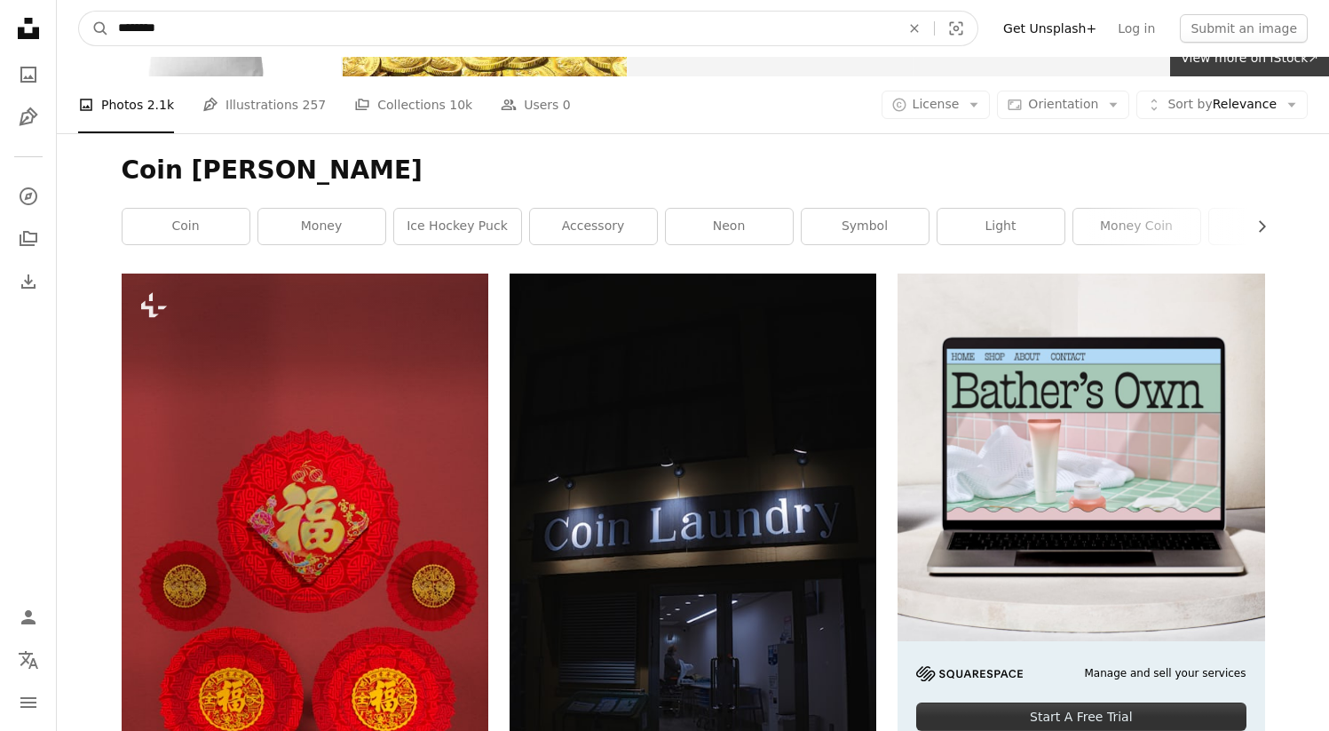
click at [286, 36] on input "********" at bounding box center [502, 29] width 786 height 34
type input "**********"
click button "A magnifying glass" at bounding box center [94, 29] width 30 height 34
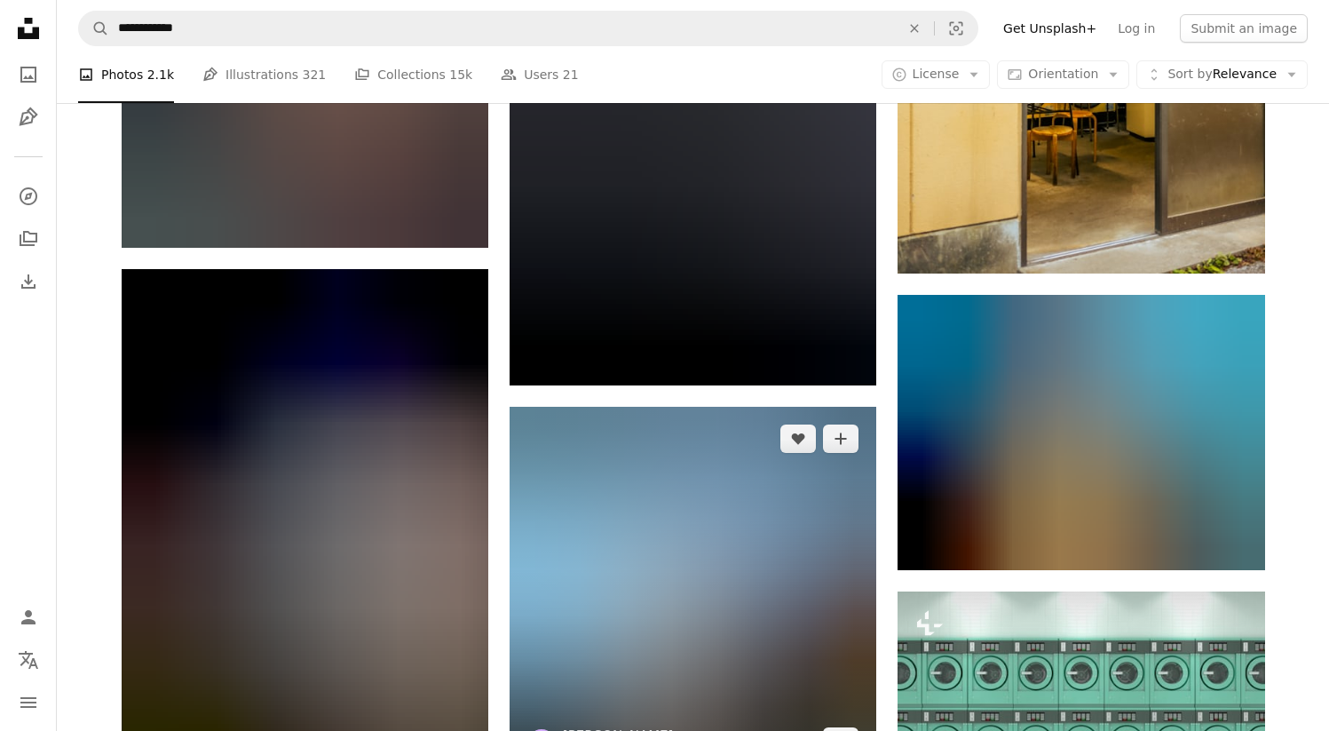
scroll to position [866, 0]
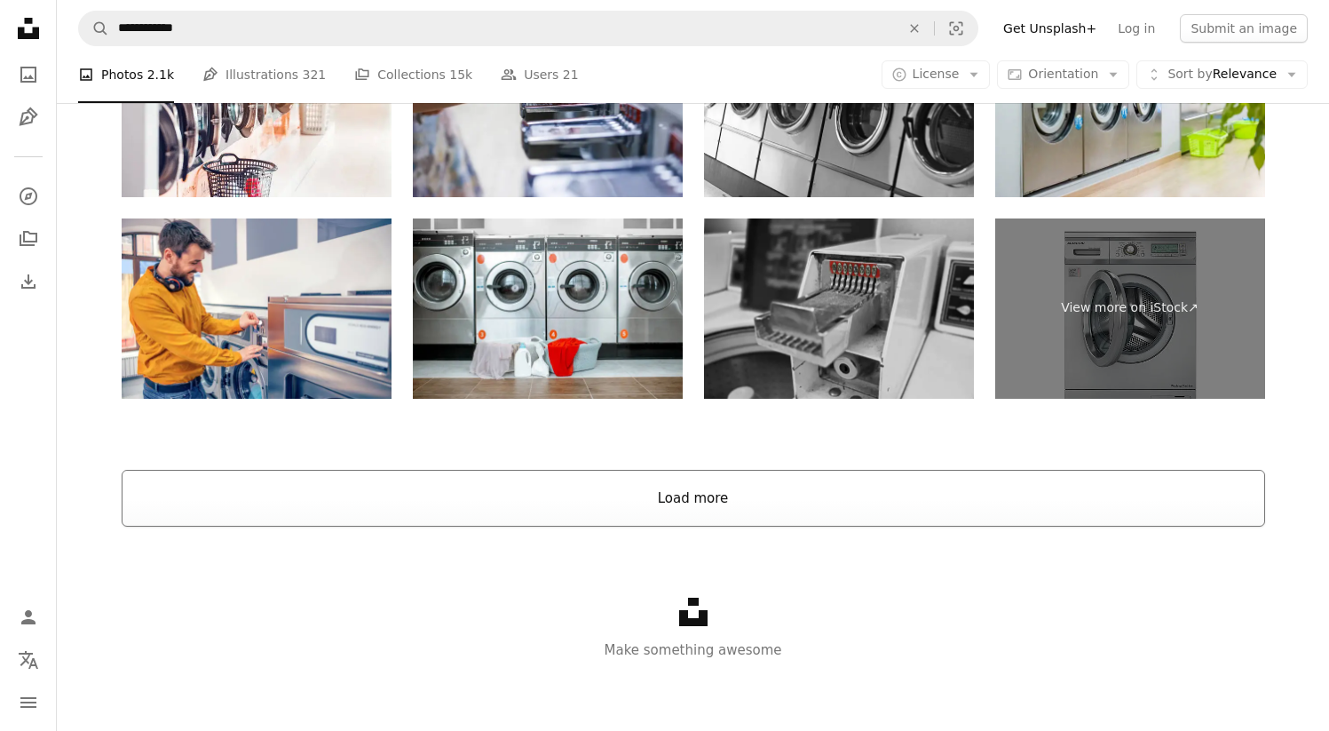
click at [734, 508] on button "Load more" at bounding box center [694, 498] width 1144 height 57
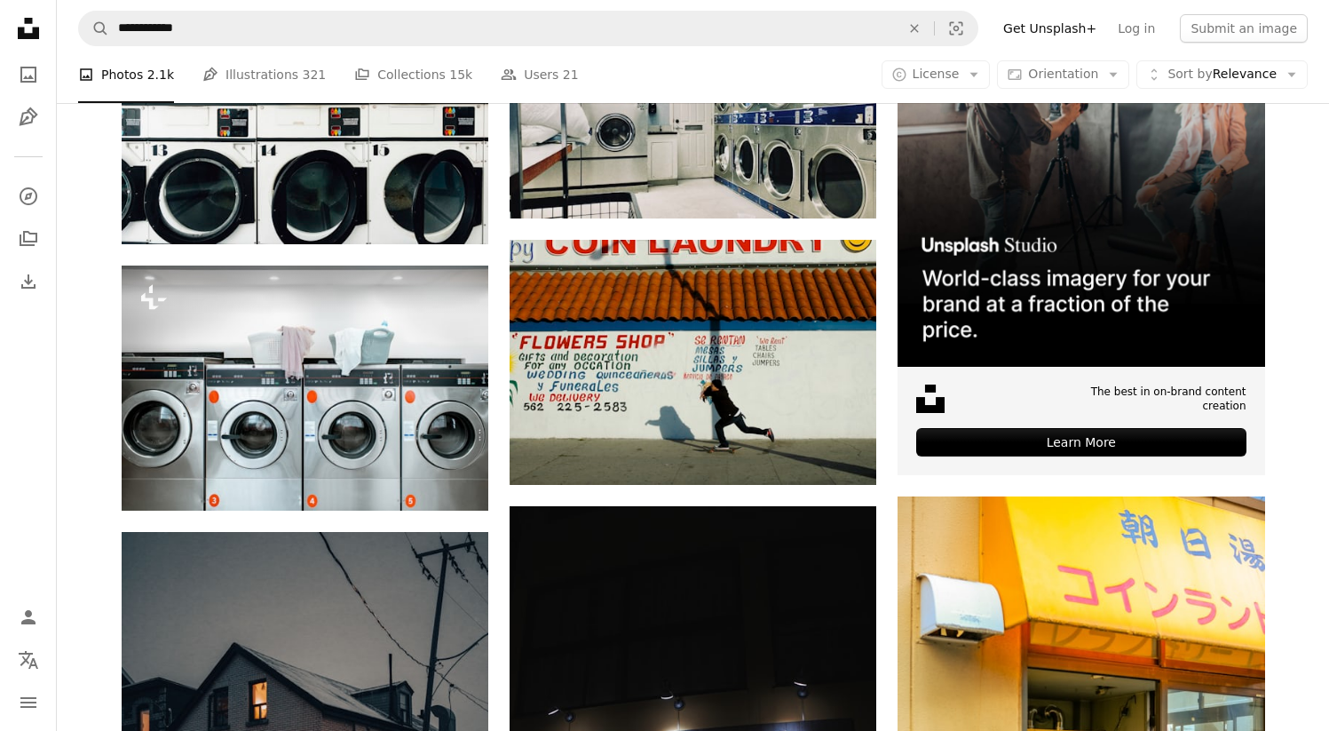
scroll to position [0, 0]
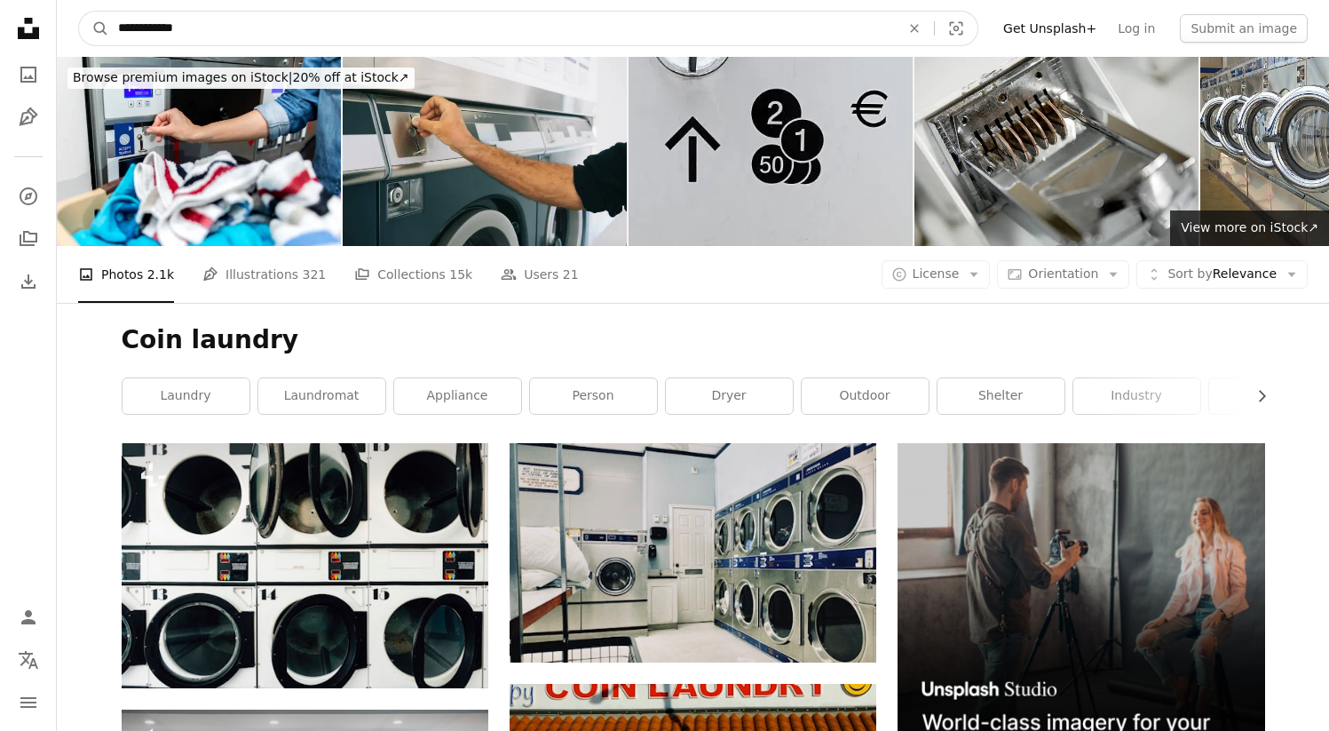
drag, startPoint x: 465, startPoint y: 20, endPoint x: 0, endPoint y: -34, distance: 468.3
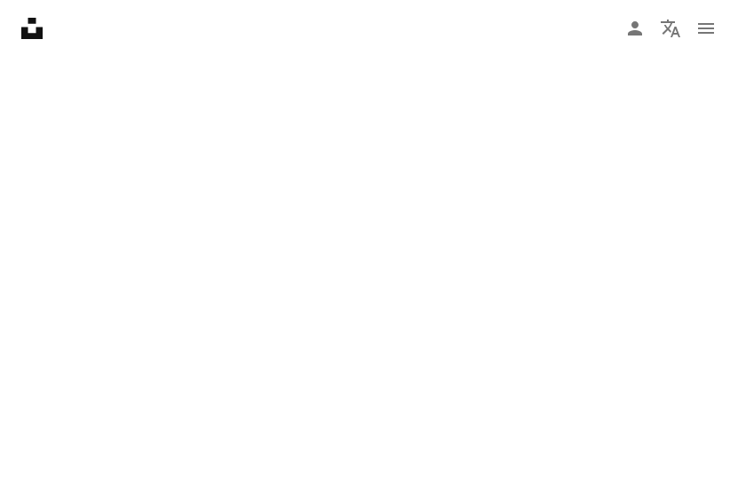
scroll to position [83294, 0]
